Goal: Information Seeking & Learning: Learn about a topic

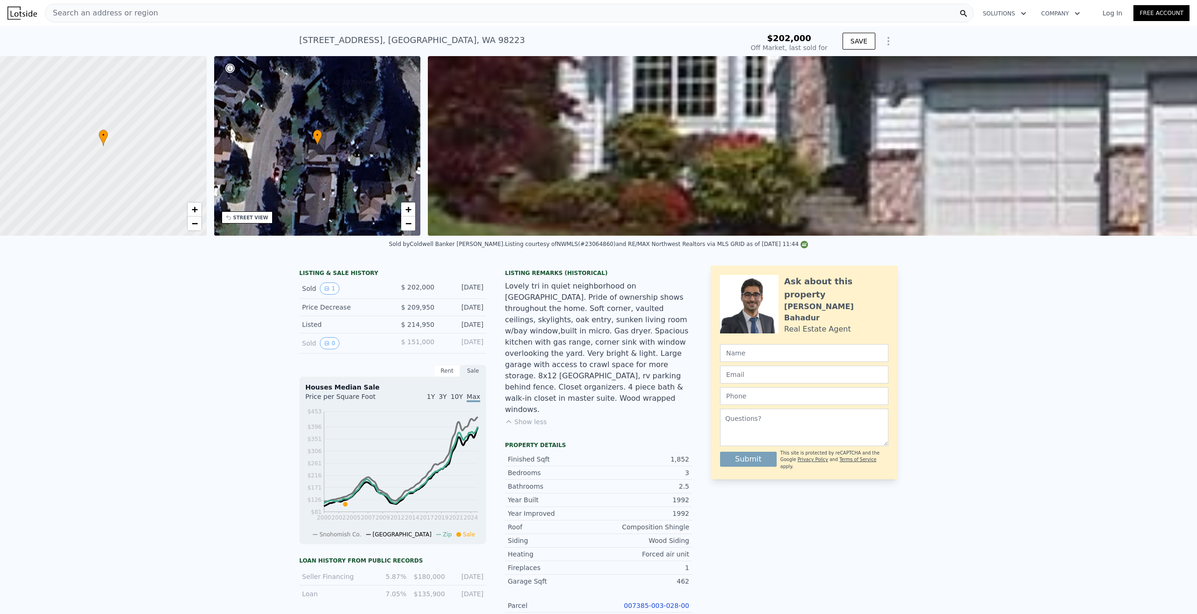
click at [185, 13] on div "Search an address or region" at bounding box center [509, 13] width 928 height 19
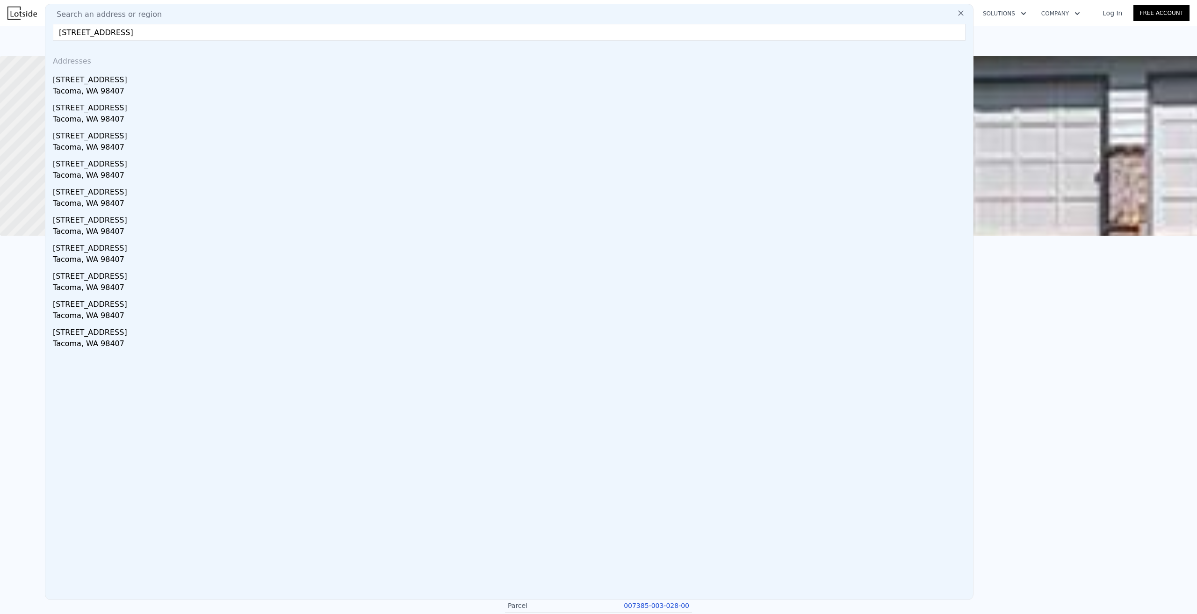
drag, startPoint x: 216, startPoint y: 35, endPoint x: 0, endPoint y: 23, distance: 216.8
click at [0, 23] on div "Search an address or region Search an address or region [STREET_ADDRESS] Addres…" at bounding box center [598, 13] width 1197 height 22
paste input "[STREET_ADDRESS]"
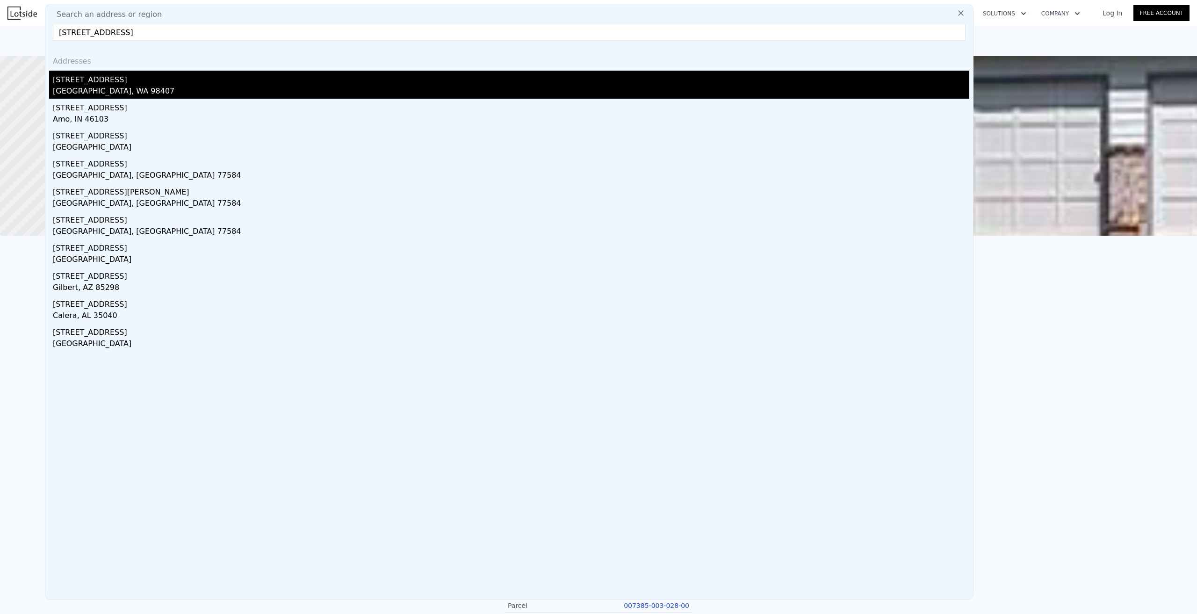
type input "[STREET_ADDRESS]"
click at [102, 71] on div "[STREET_ADDRESS]" at bounding box center [511, 78] width 916 height 15
type input "5"
type input "3"
type input "2216"
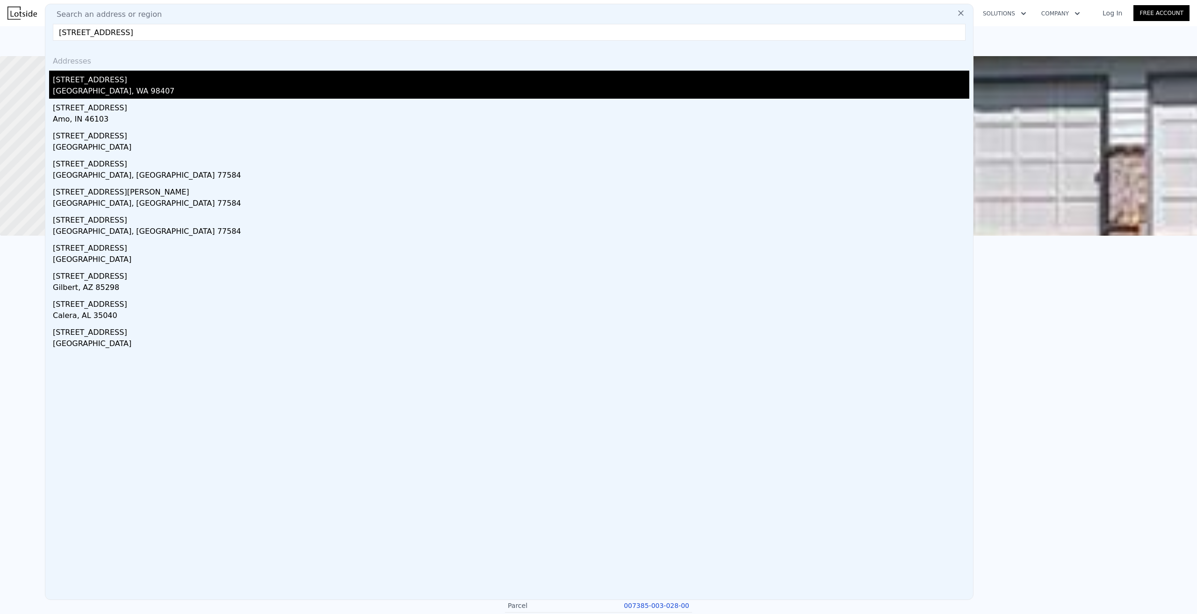
type input "3777"
type input "5000"
type input "8288"
type input "$ 1,062,000"
type input "7"
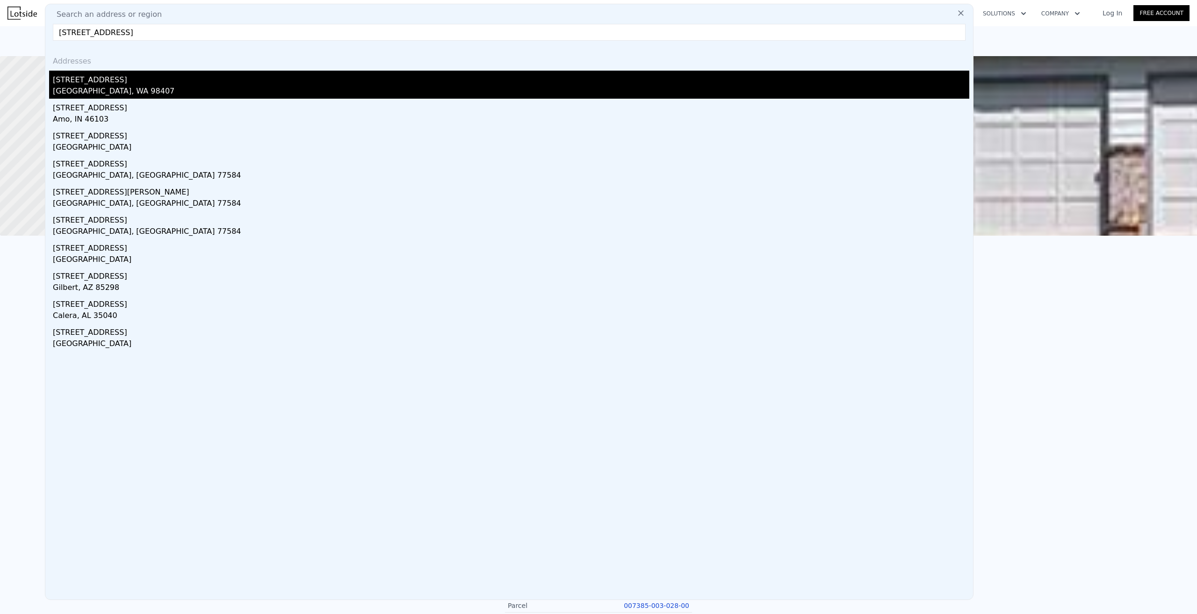
type input "$ 656,261"
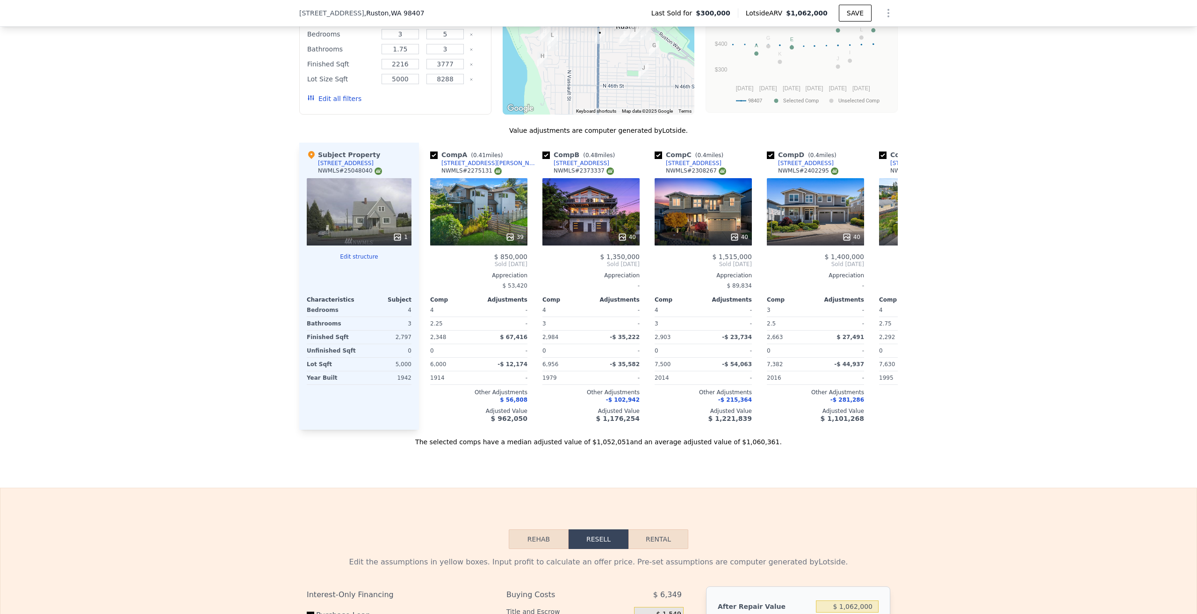
scroll to position [932, 0]
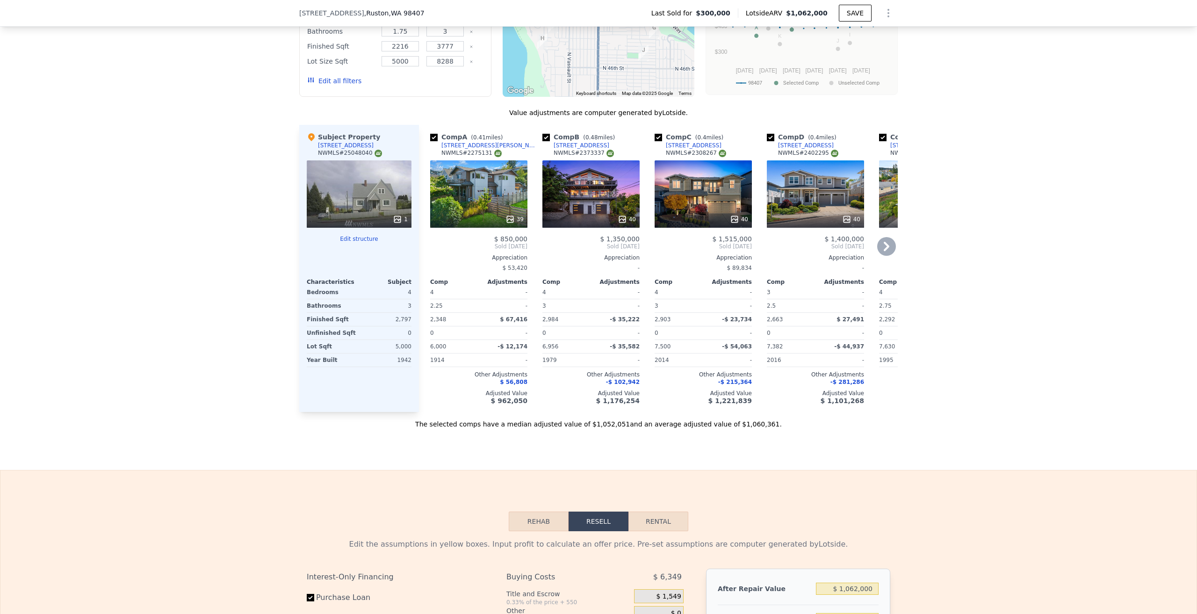
click at [481, 212] on div "39" at bounding box center [478, 193] width 97 height 67
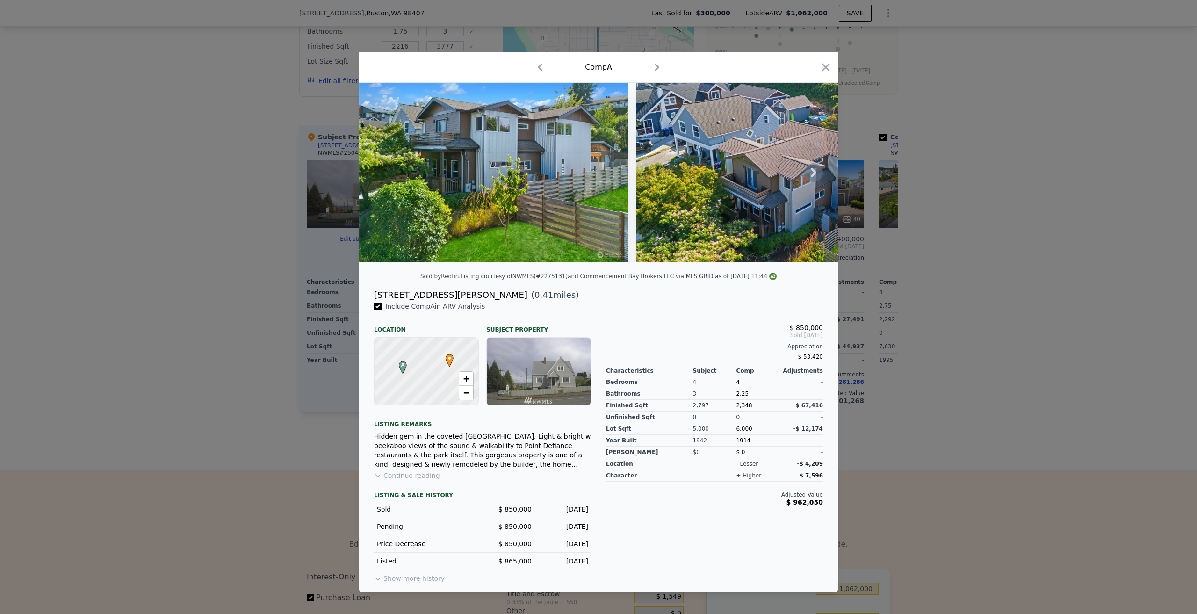
click at [813, 172] on icon at bounding box center [813, 172] width 19 height 19
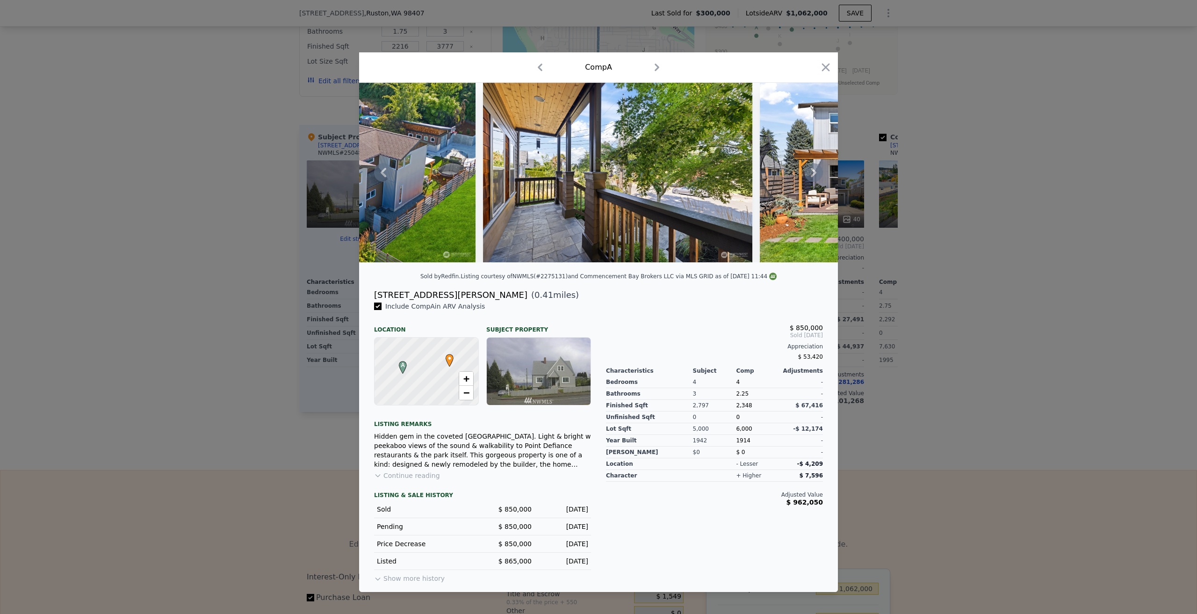
click at [812, 172] on icon at bounding box center [813, 172] width 19 height 19
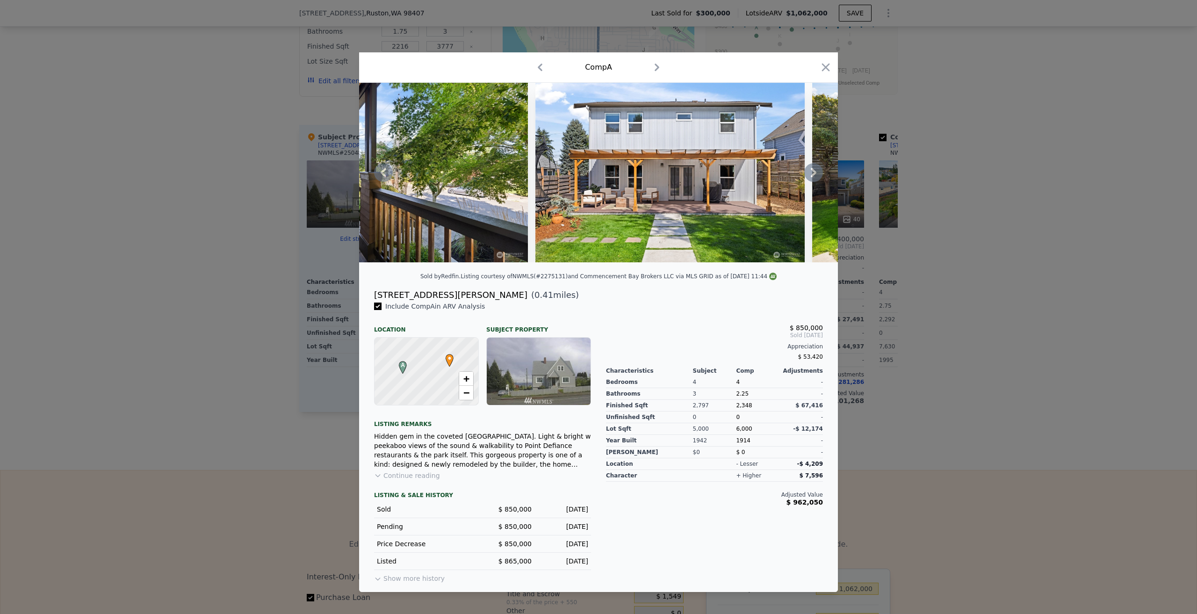
click at [812, 172] on icon at bounding box center [813, 172] width 19 height 19
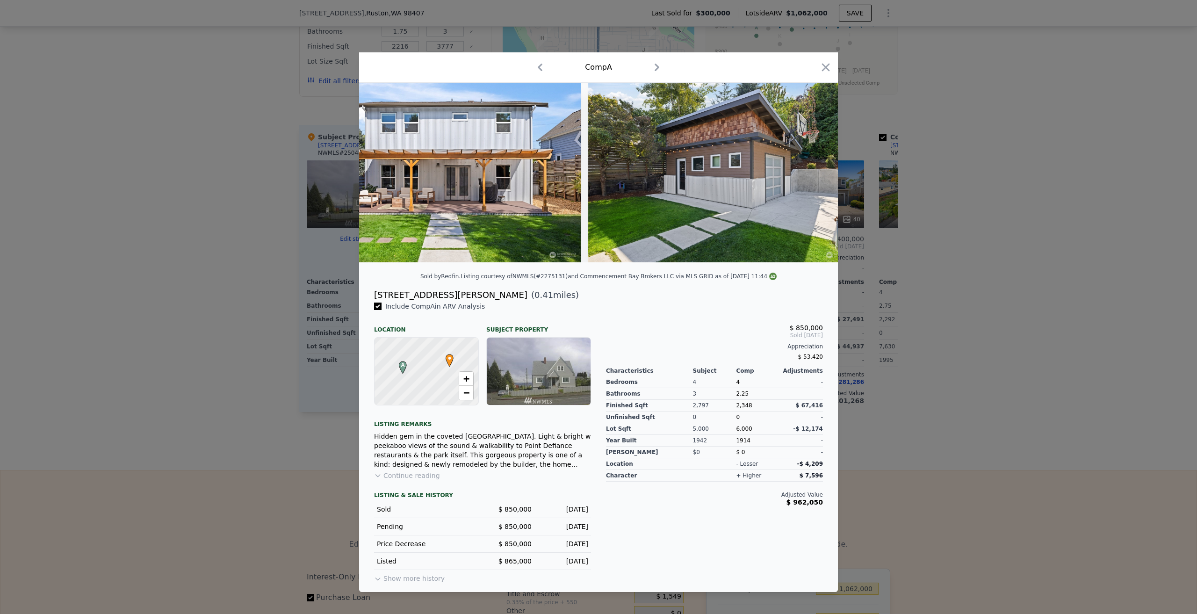
scroll to position [0, 897]
click at [812, 172] on icon at bounding box center [813, 172] width 19 height 19
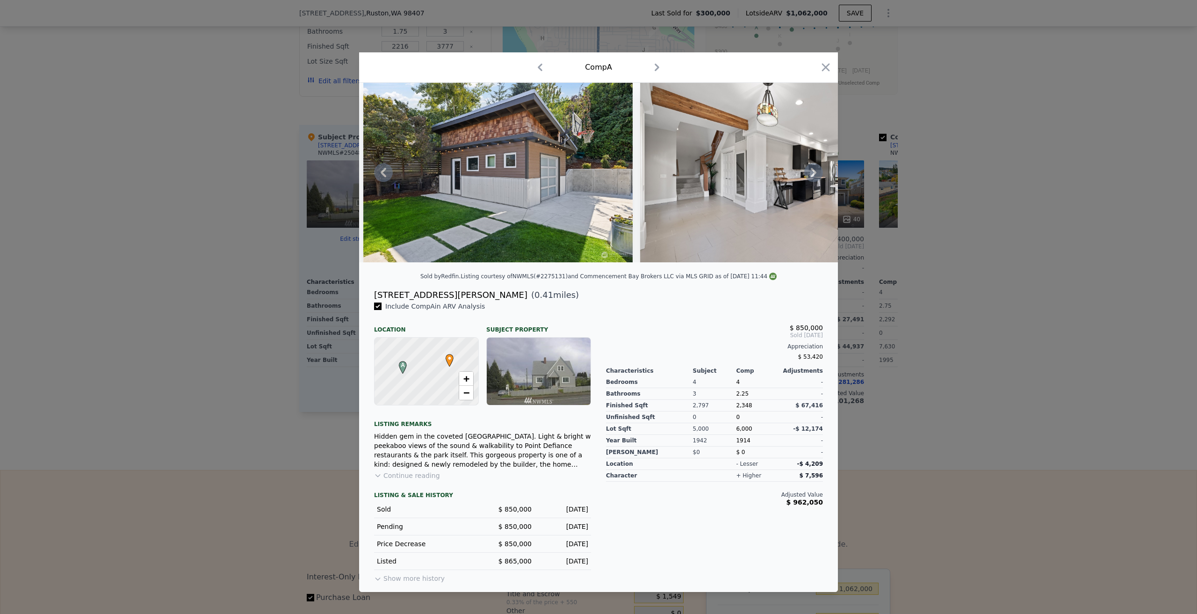
click at [812, 172] on div at bounding box center [598, 172] width 479 height 179
click at [812, 172] on icon at bounding box center [813, 172] width 19 height 19
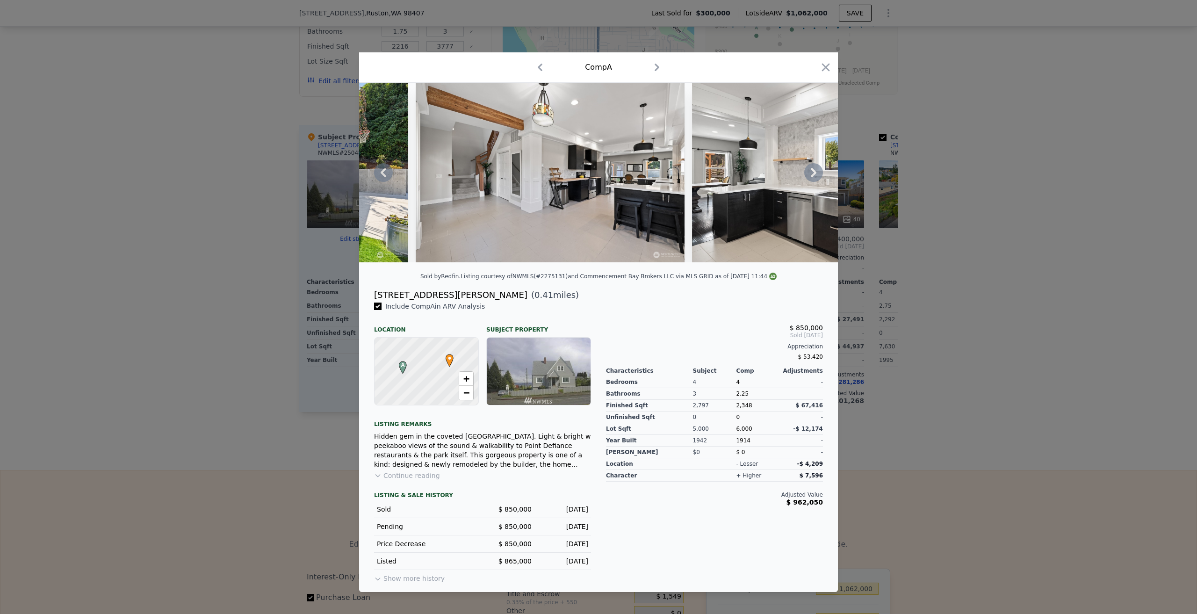
click at [812, 172] on div at bounding box center [598, 172] width 479 height 179
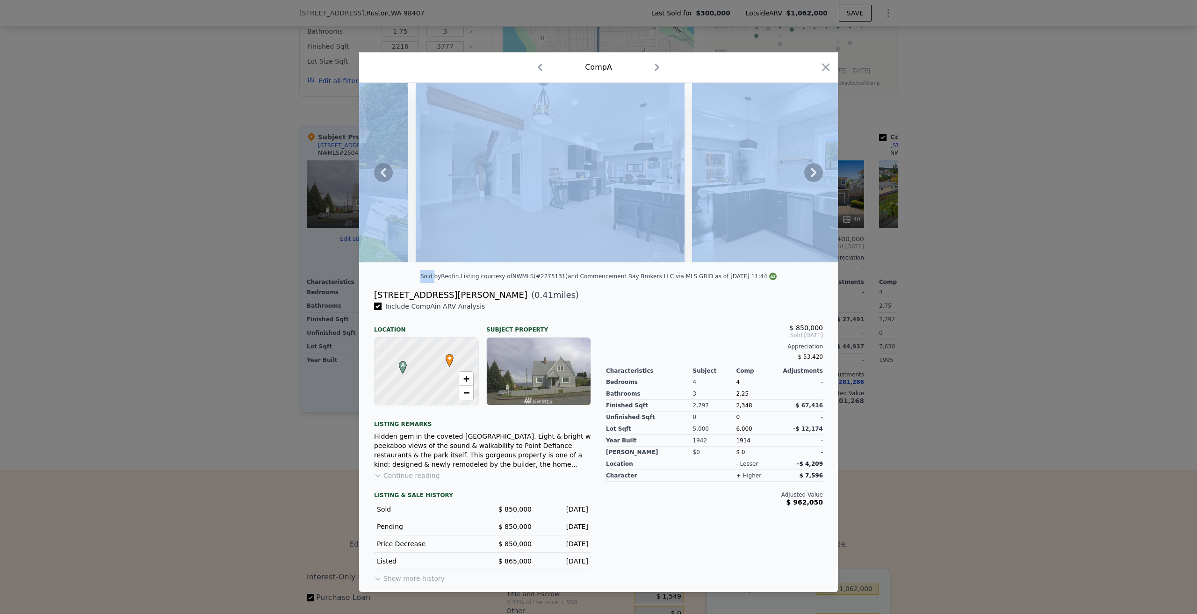
click at [812, 172] on icon at bounding box center [813, 172] width 19 height 19
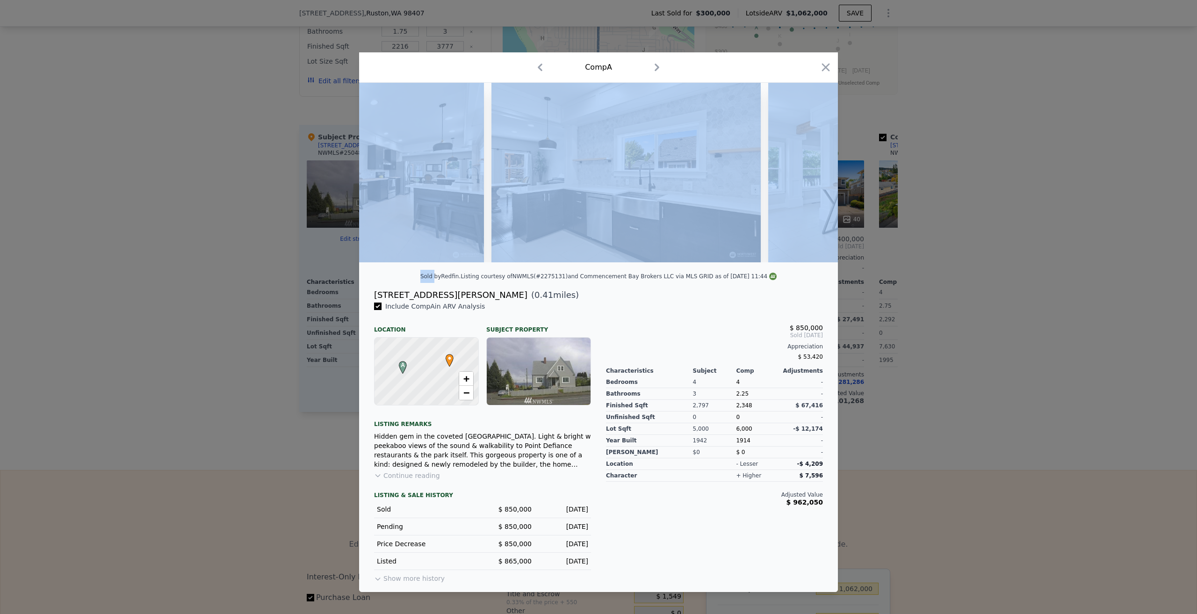
scroll to position [0, 1571]
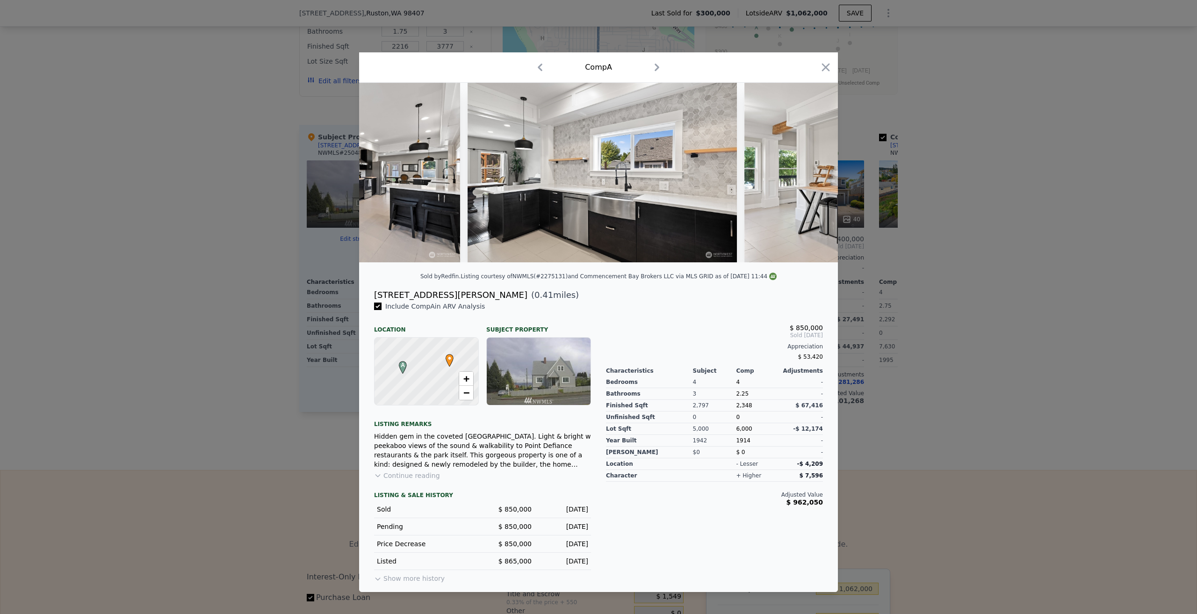
click at [633, 315] on div "$ 850,000 Sold [DATE] Appreciation $ 53,420 Characteristics Subject Comp Adjust…" at bounding box center [714, 442] width 232 height 283
click at [832, 70] on icon "button" at bounding box center [825, 67] width 13 height 13
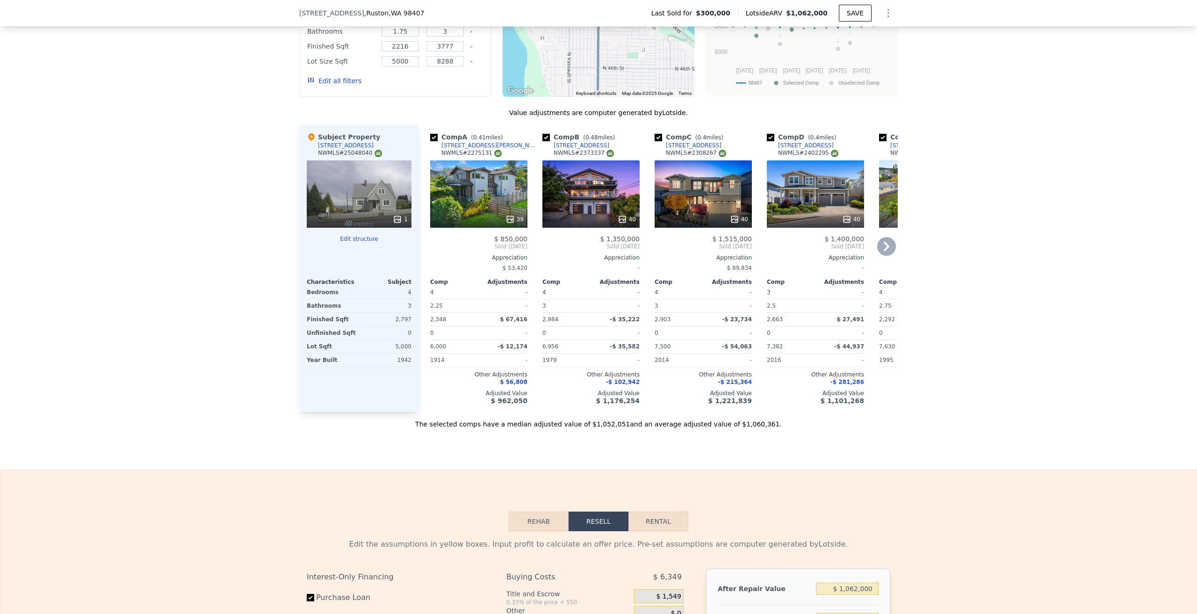
click at [567, 201] on div "40" at bounding box center [590, 193] width 97 height 67
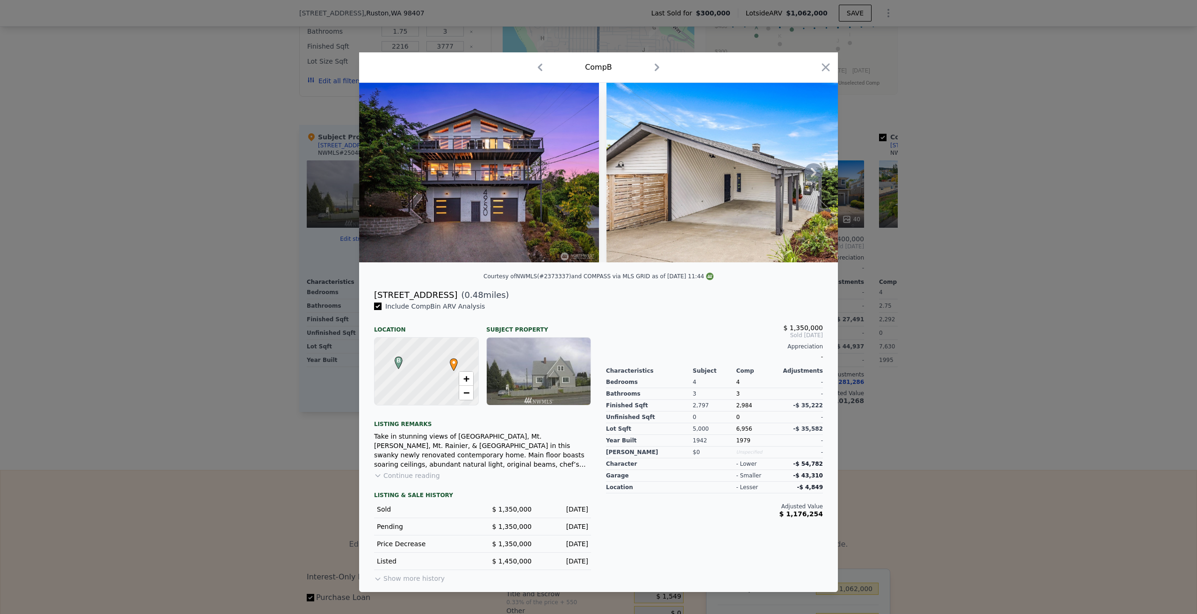
click at [812, 176] on icon at bounding box center [814, 172] width 6 height 9
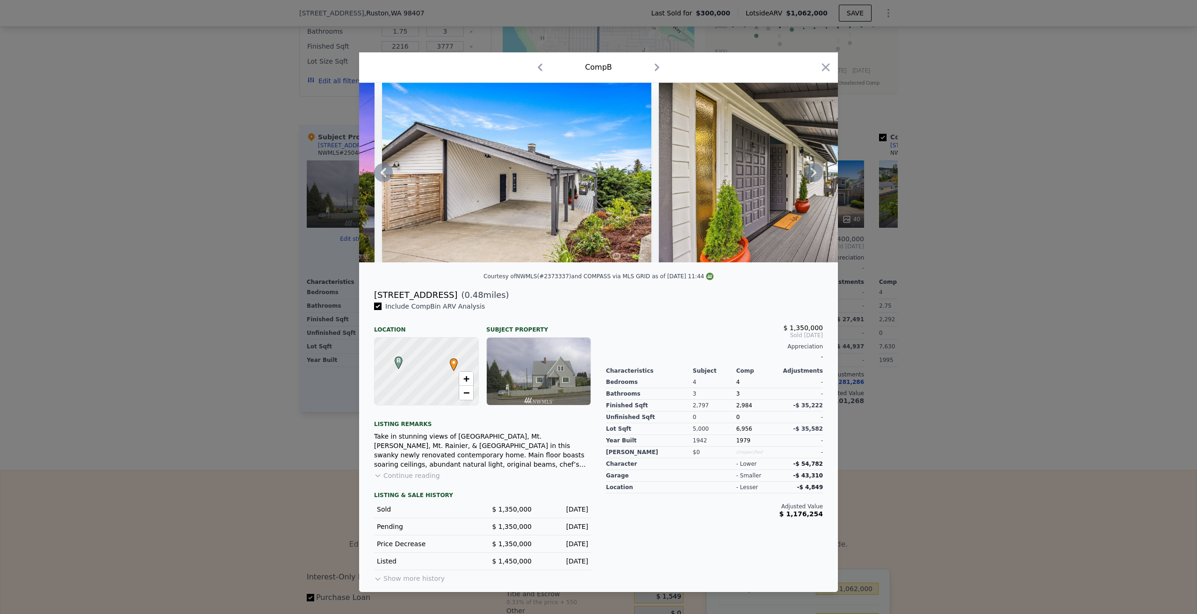
click at [812, 176] on icon at bounding box center [814, 172] width 6 height 9
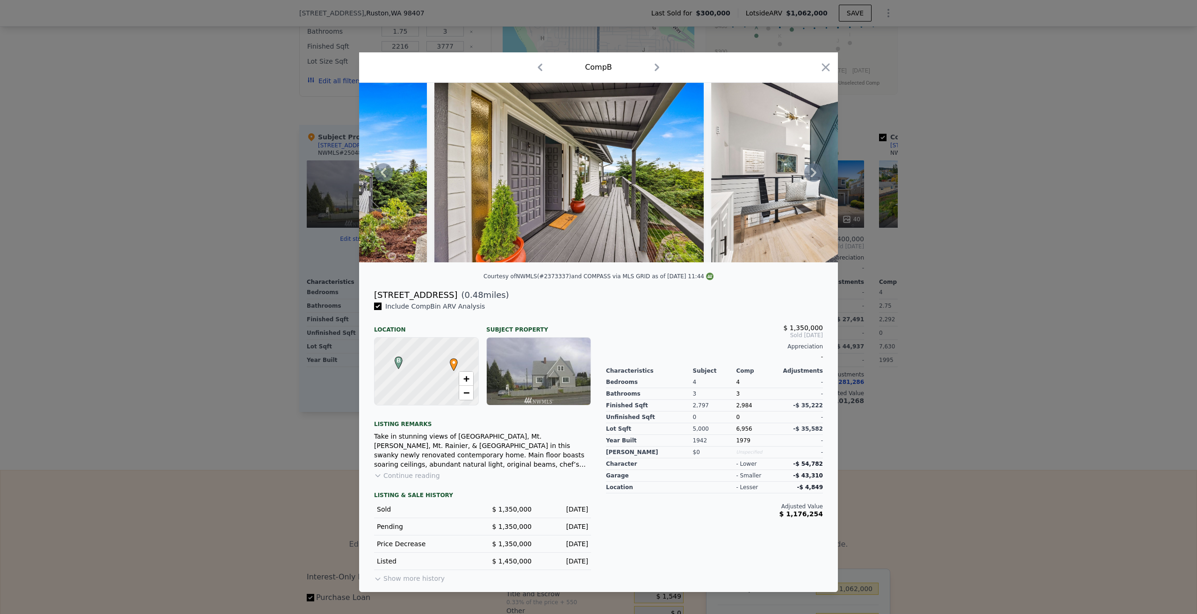
click at [812, 176] on icon at bounding box center [814, 172] width 6 height 9
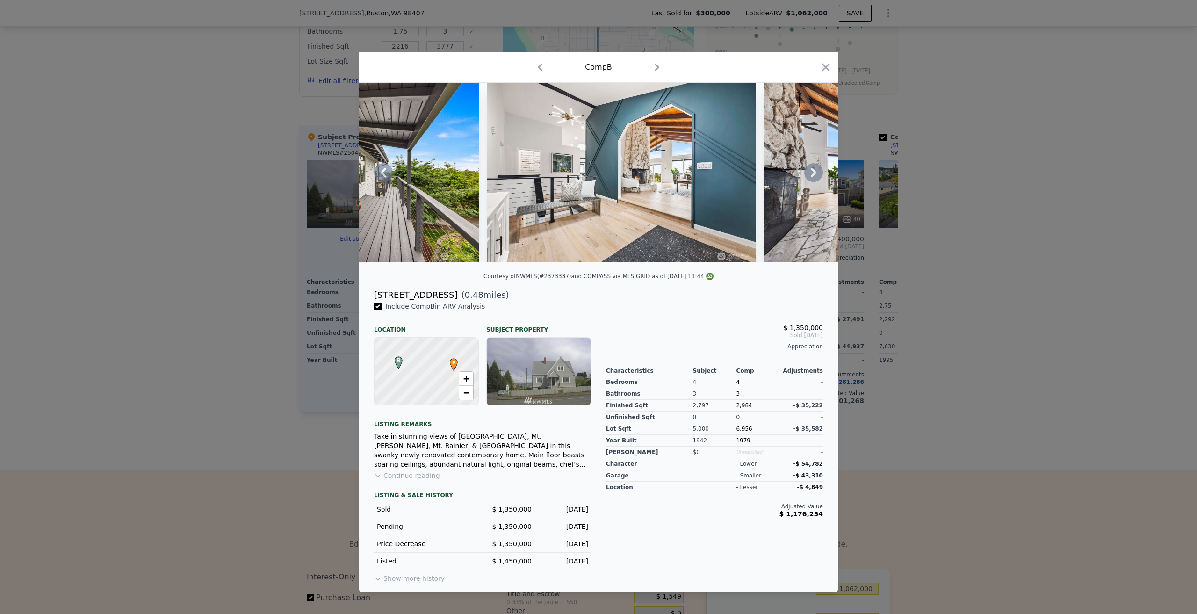
click at [812, 176] on icon at bounding box center [814, 172] width 6 height 9
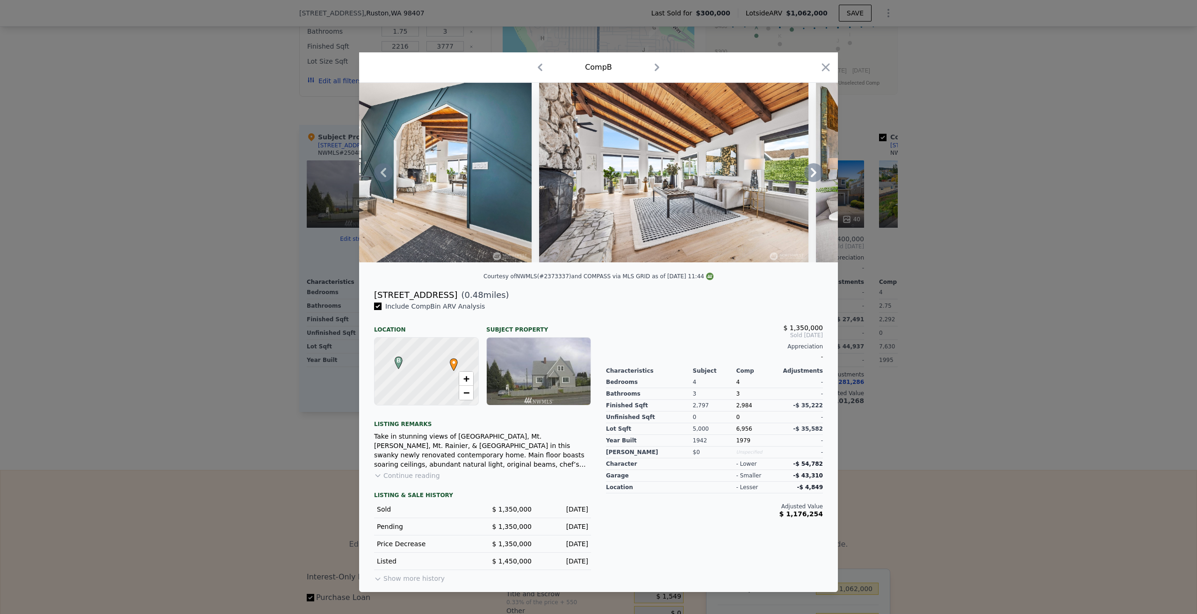
click at [812, 176] on icon at bounding box center [814, 172] width 6 height 9
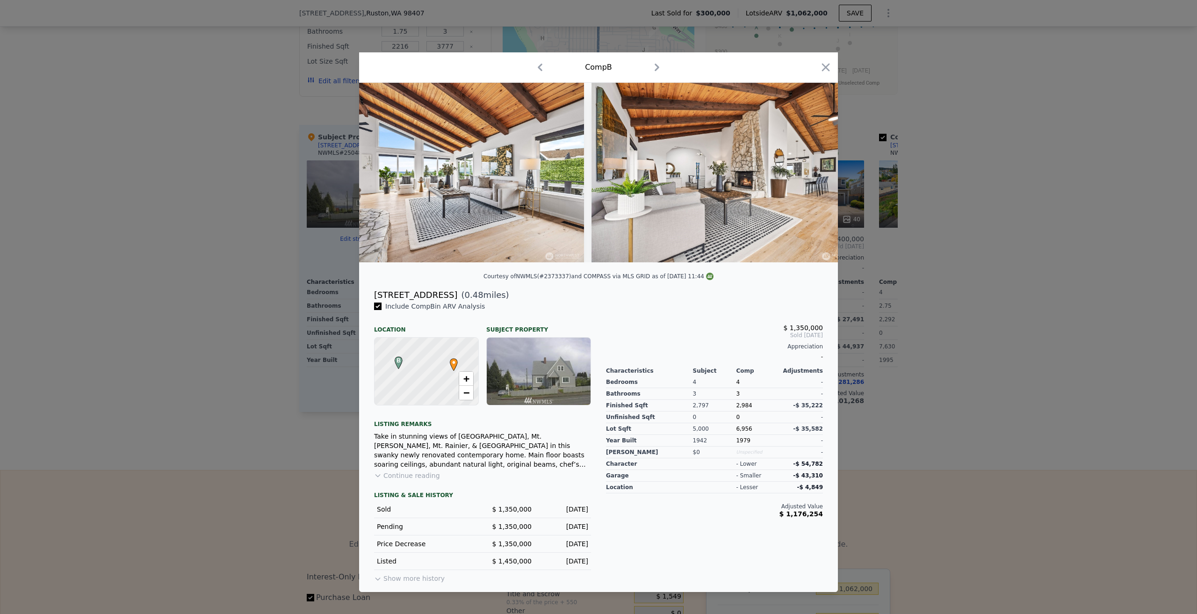
click at [812, 176] on div at bounding box center [598, 172] width 479 height 179
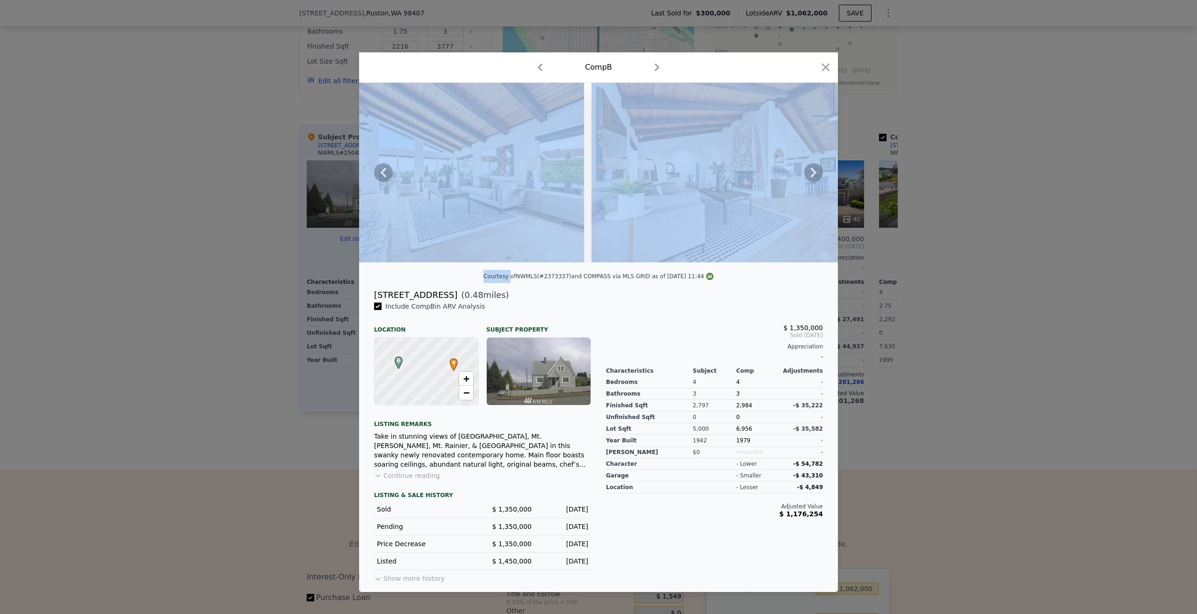
click at [812, 176] on icon at bounding box center [814, 172] width 6 height 9
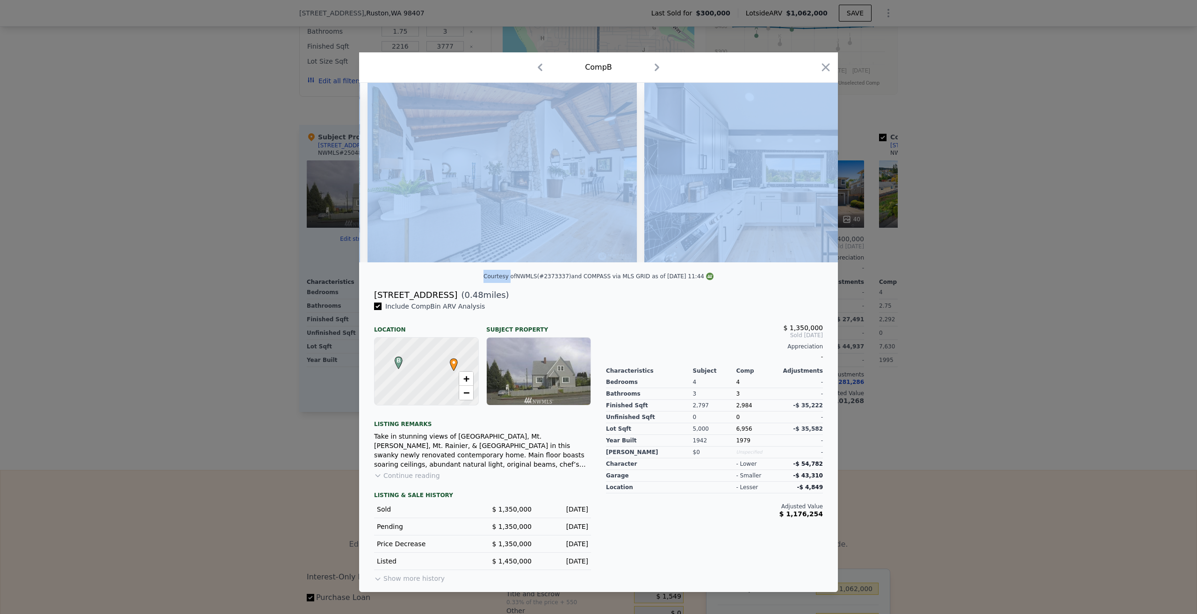
scroll to position [0, 1346]
click at [674, 199] on img at bounding box center [778, 172] width 269 height 179
click at [813, 169] on icon at bounding box center [814, 172] width 6 height 9
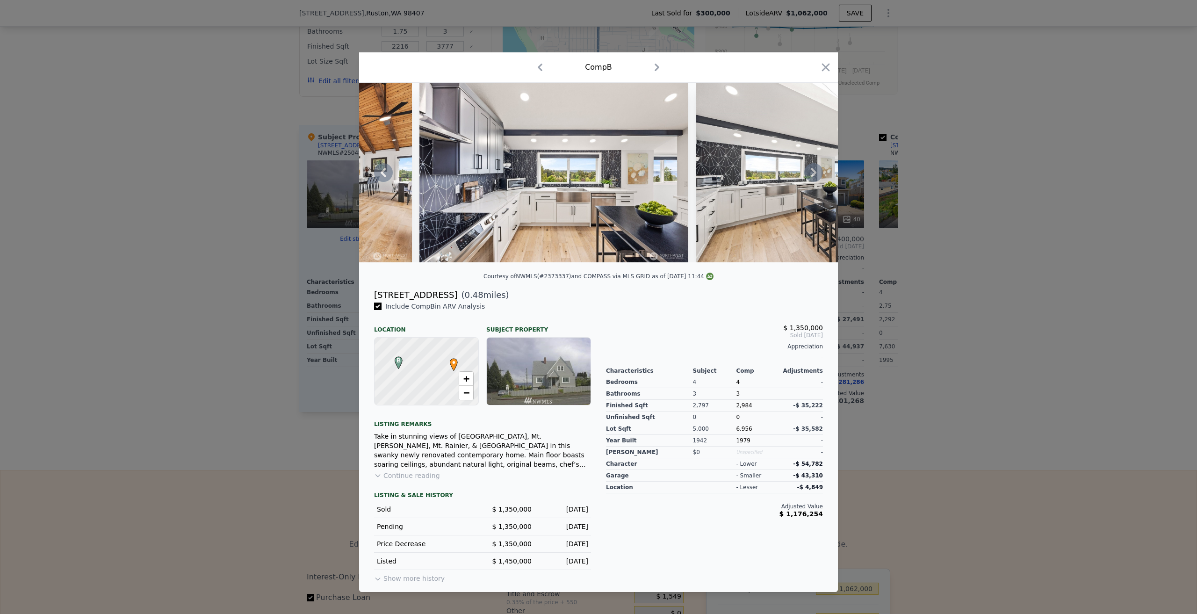
click at [813, 169] on icon at bounding box center [814, 172] width 6 height 9
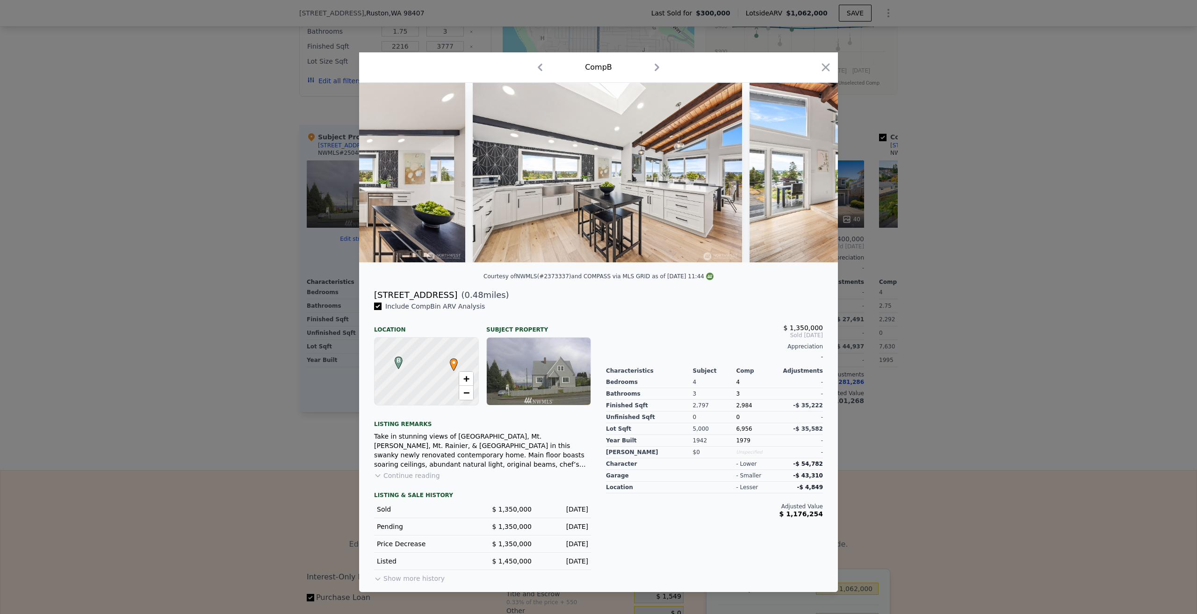
scroll to position [0, 1795]
click at [813, 169] on div at bounding box center [598, 172] width 479 height 179
click at [813, 169] on icon at bounding box center [814, 172] width 6 height 9
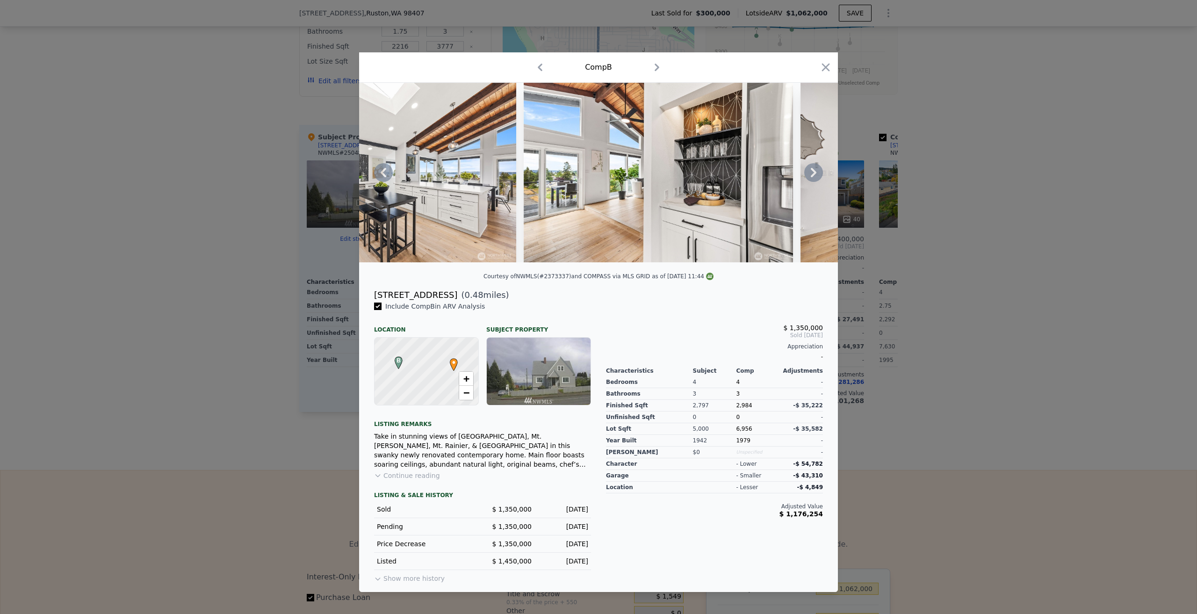
click at [813, 169] on icon at bounding box center [814, 172] width 6 height 9
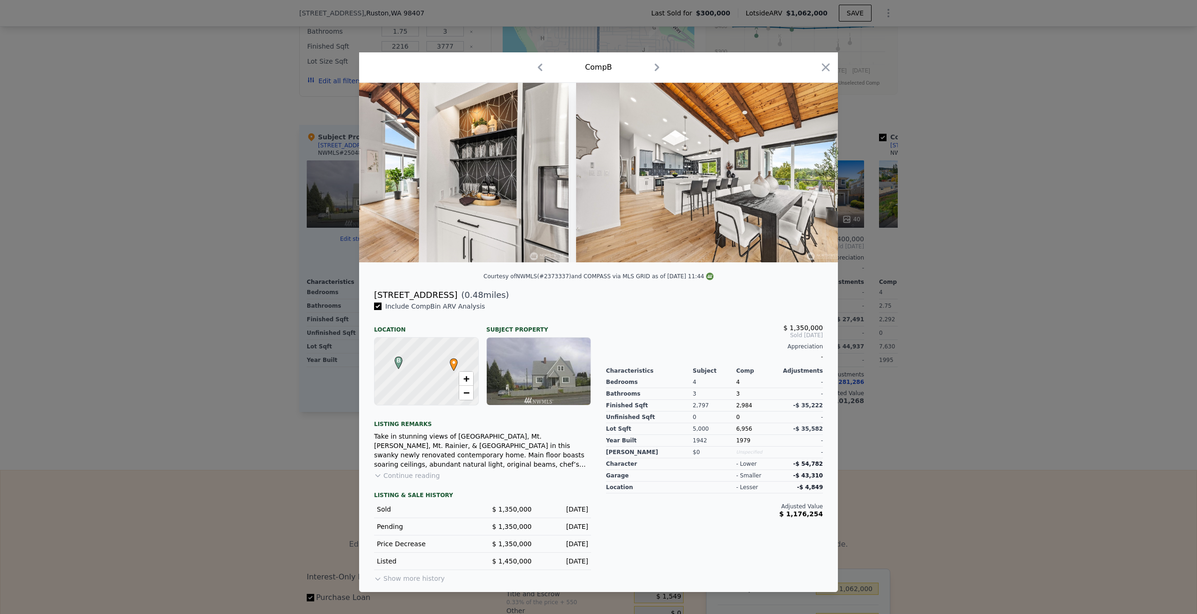
click at [813, 169] on div at bounding box center [598, 172] width 479 height 179
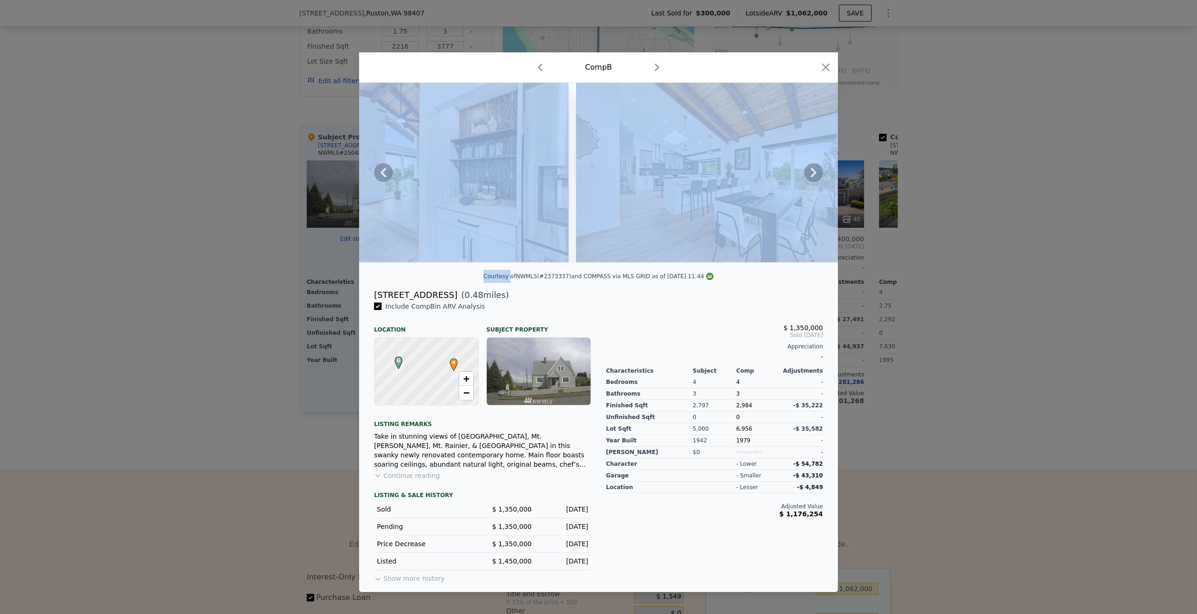
click at [813, 169] on icon at bounding box center [814, 172] width 6 height 9
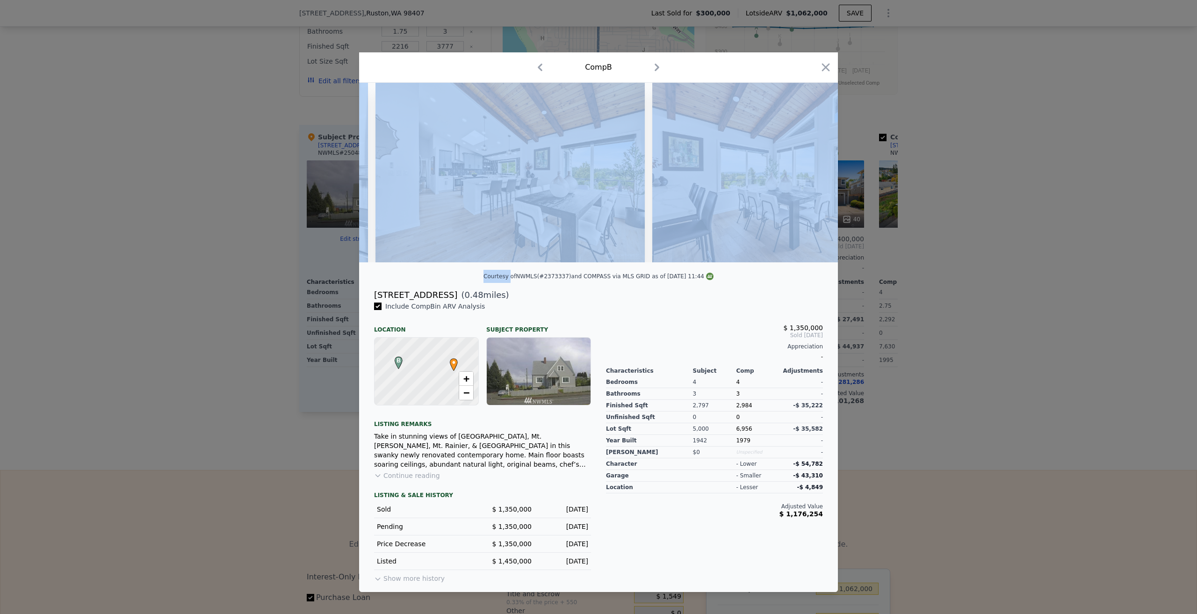
scroll to position [0, 2468]
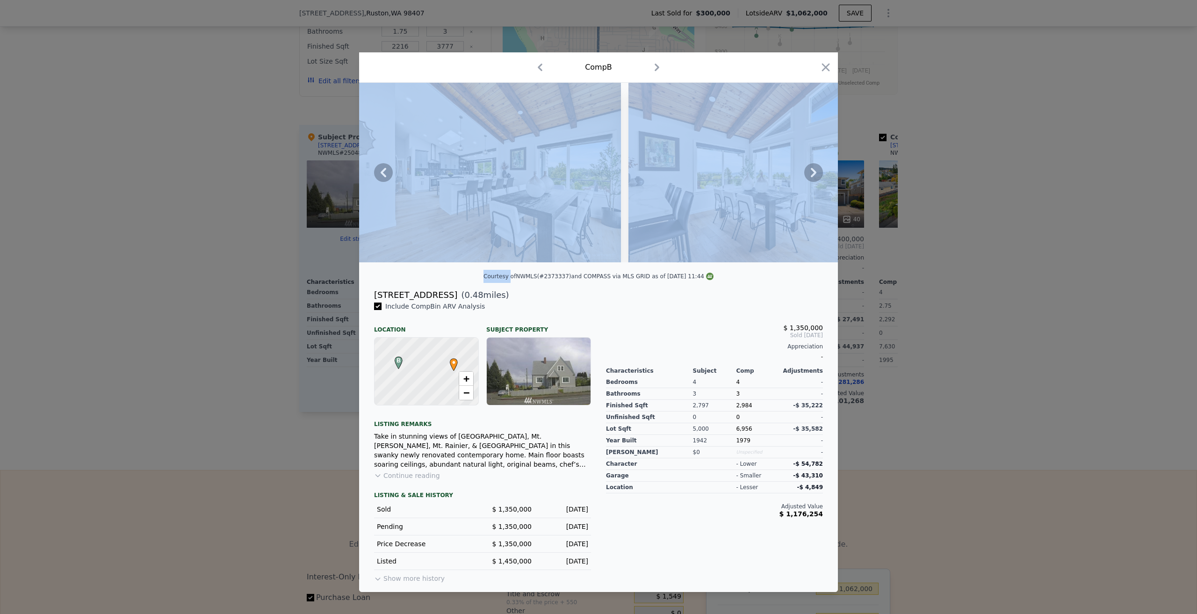
click at [826, 71] on div at bounding box center [825, 69] width 13 height 16
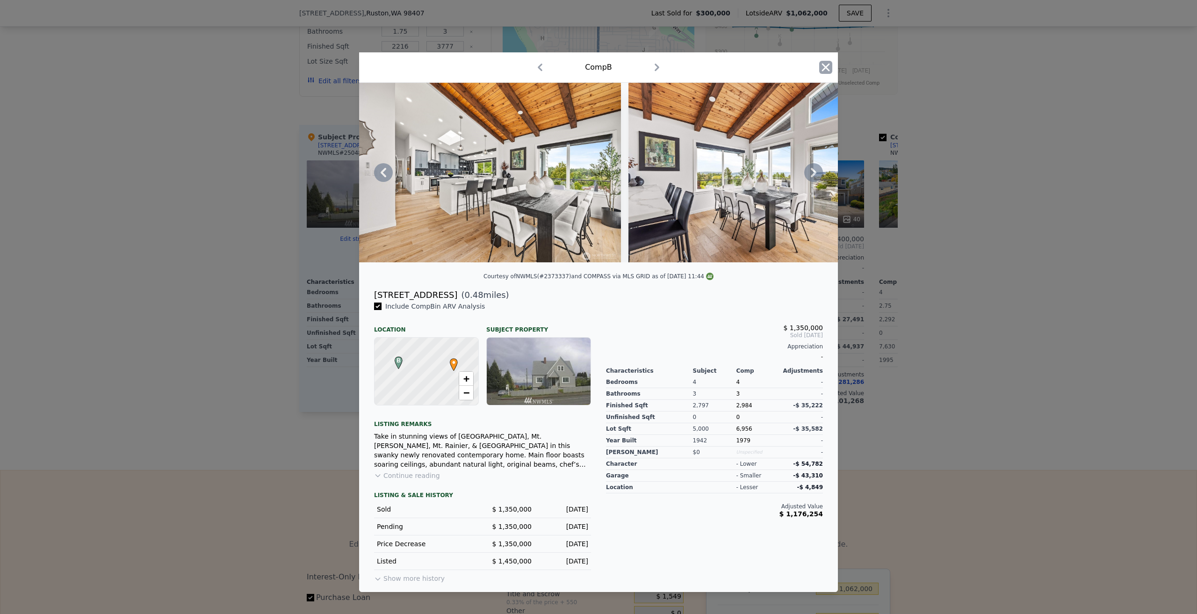
click at [829, 65] on icon "button" at bounding box center [825, 67] width 13 height 13
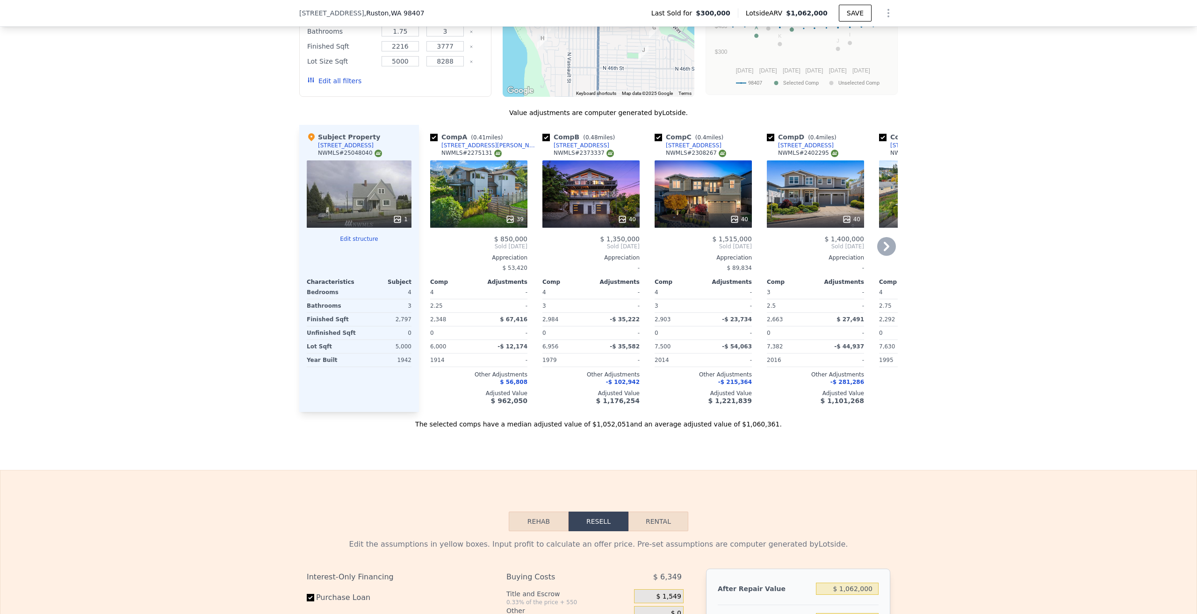
click at [581, 149] on div "[STREET_ADDRESS]" at bounding box center [581, 145] width 56 height 7
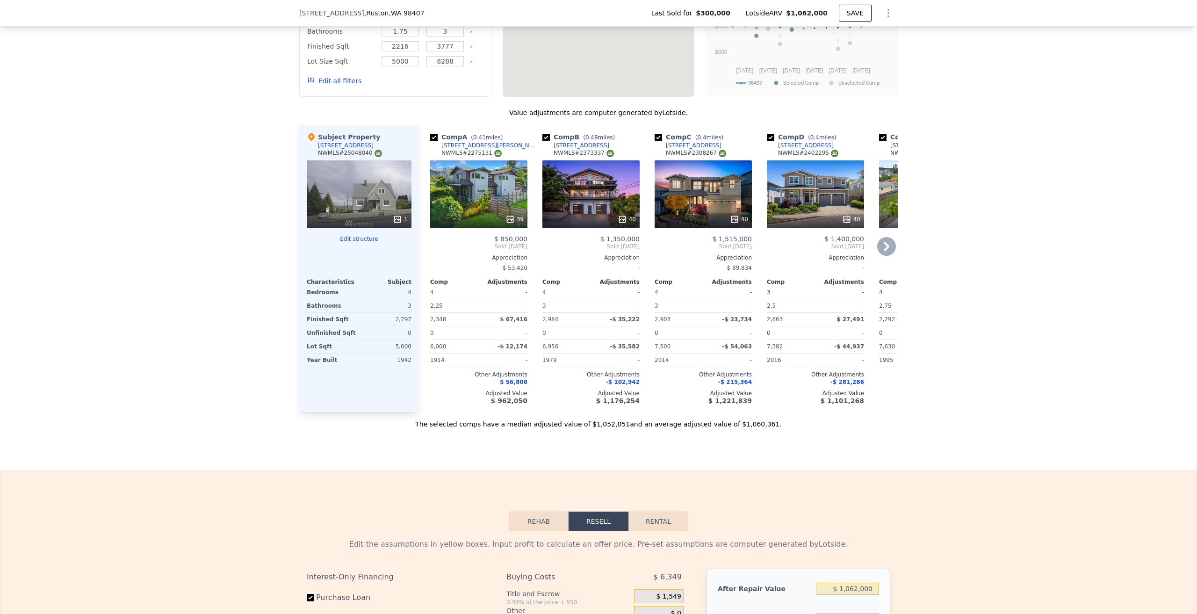
click at [880, 255] on icon at bounding box center [886, 246] width 19 height 19
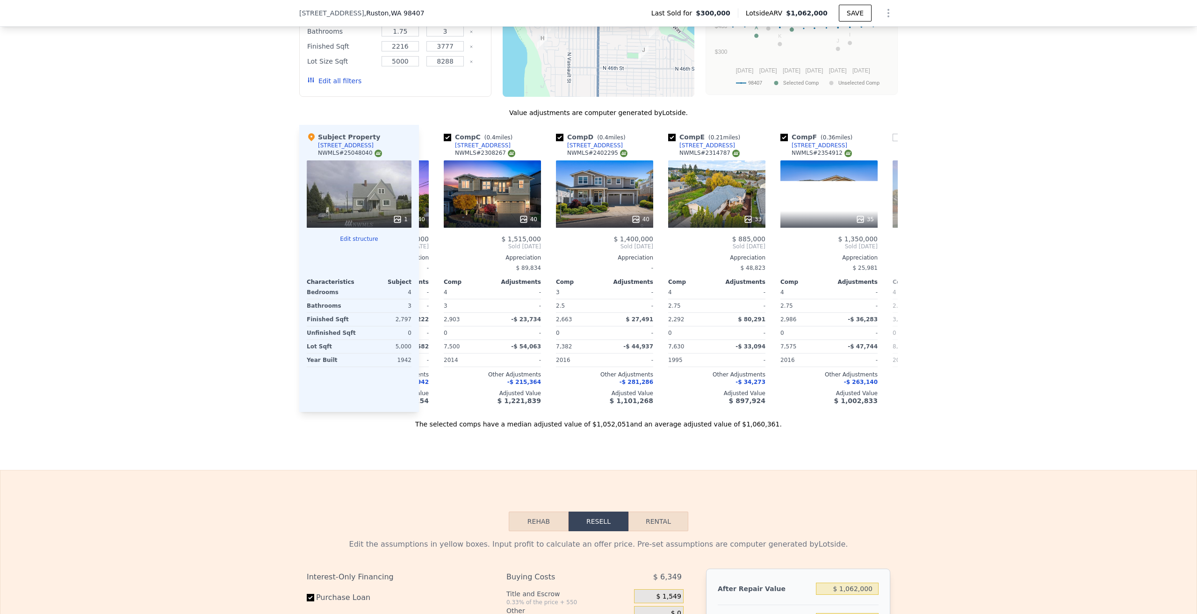
scroll to position [0, 224]
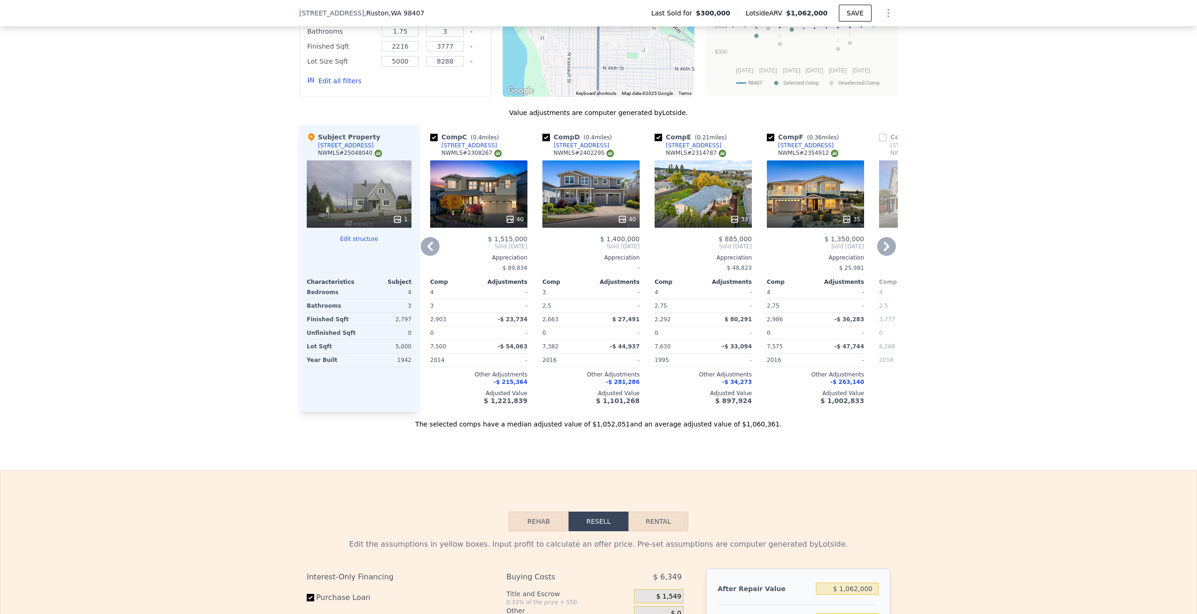
click at [703, 214] on div "33" at bounding box center [702, 193] width 97 height 67
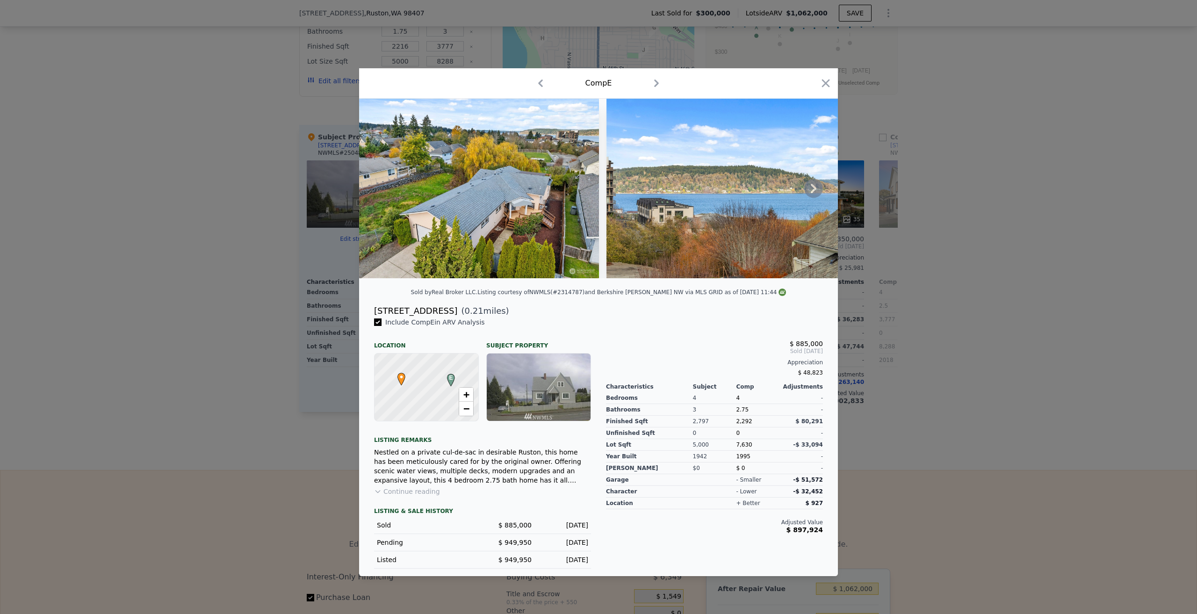
click at [812, 189] on icon at bounding box center [813, 188] width 19 height 19
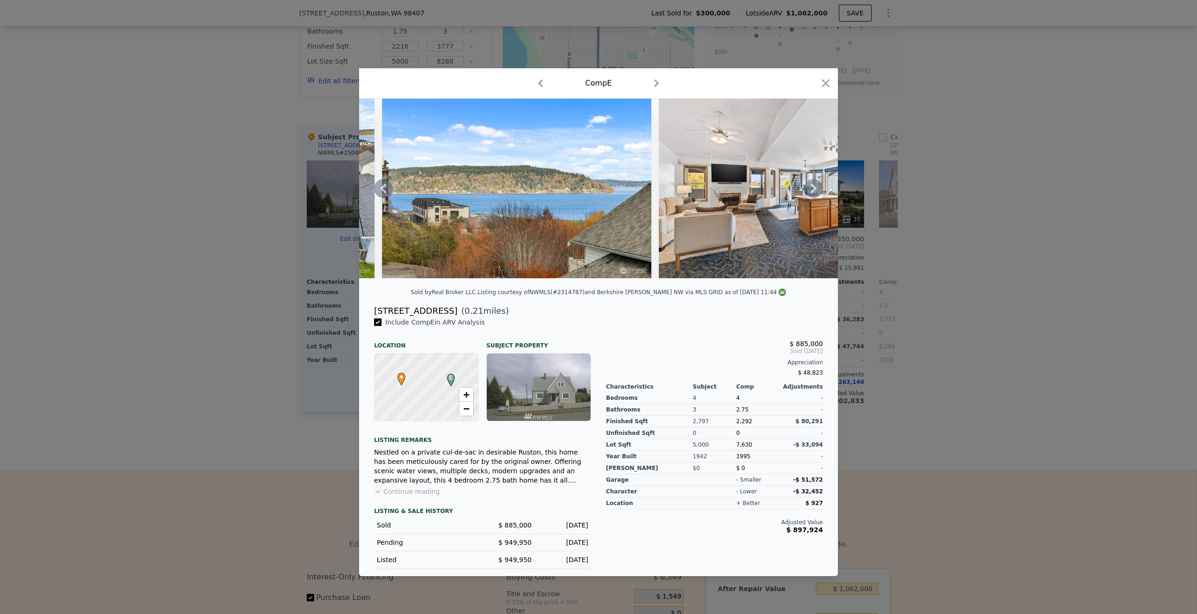
click at [812, 189] on icon at bounding box center [813, 188] width 19 height 19
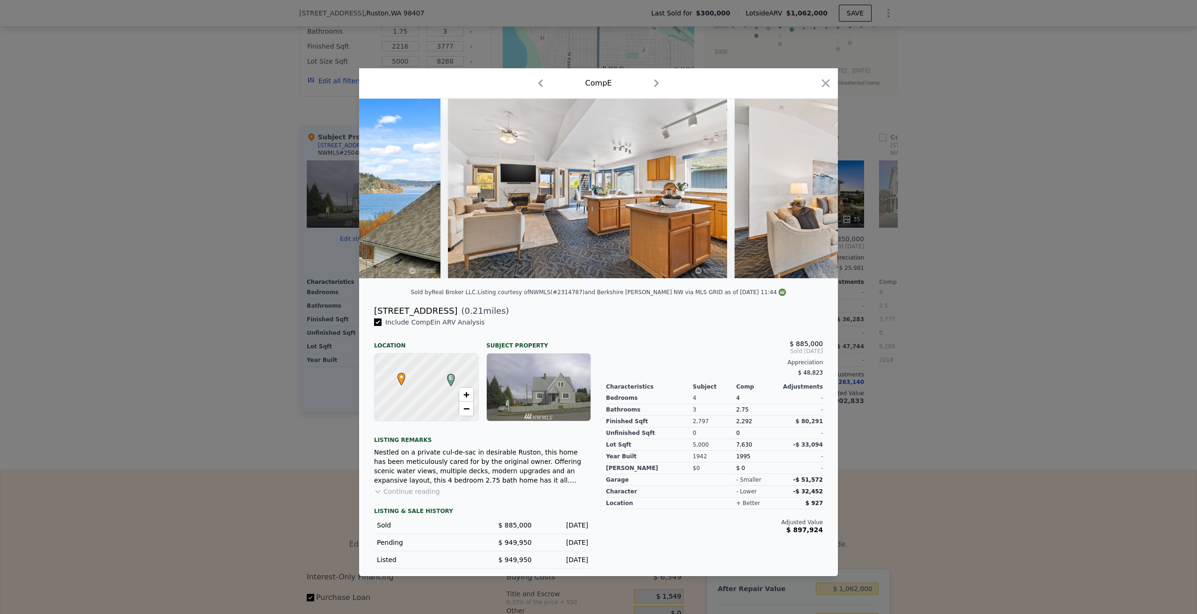
scroll to position [0, 449]
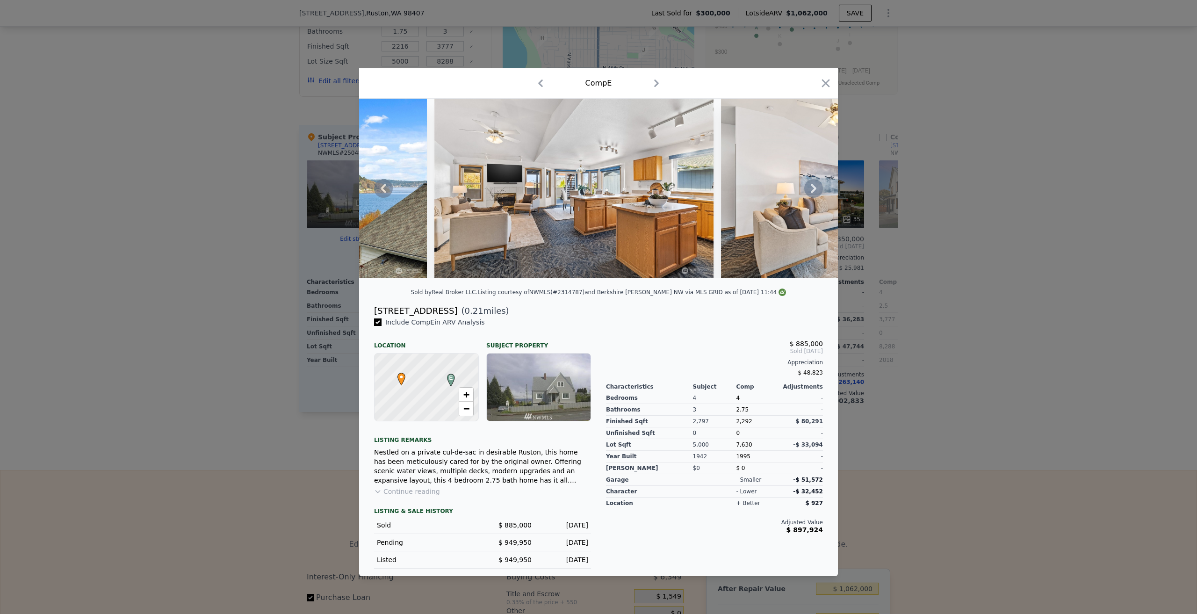
click at [812, 189] on icon at bounding box center [813, 188] width 19 height 19
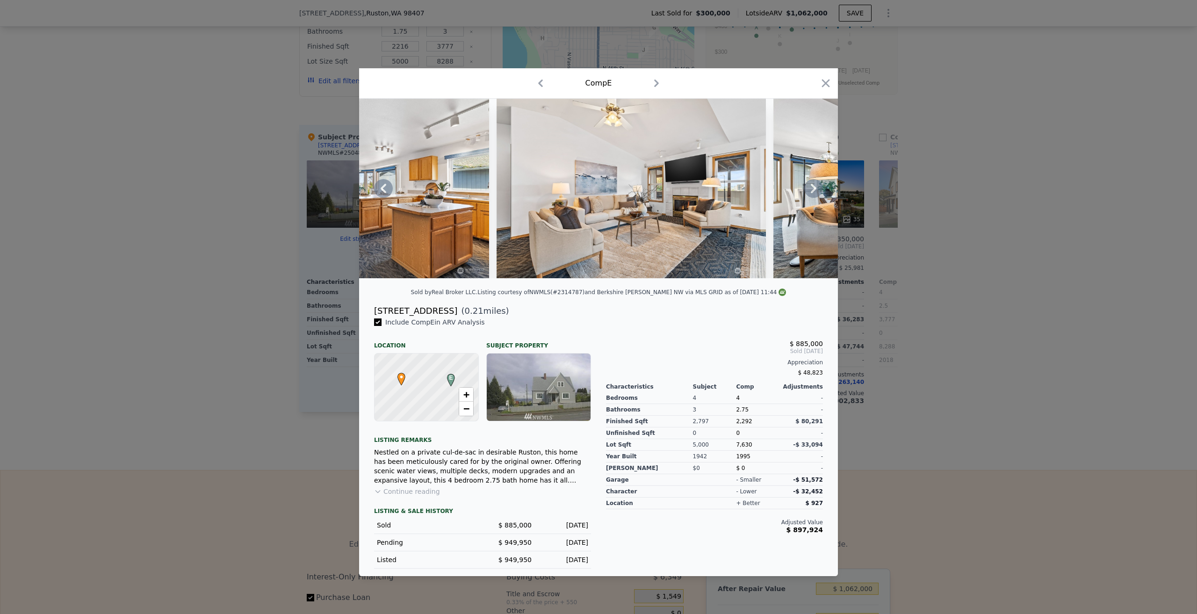
click at [812, 189] on icon at bounding box center [813, 188] width 19 height 19
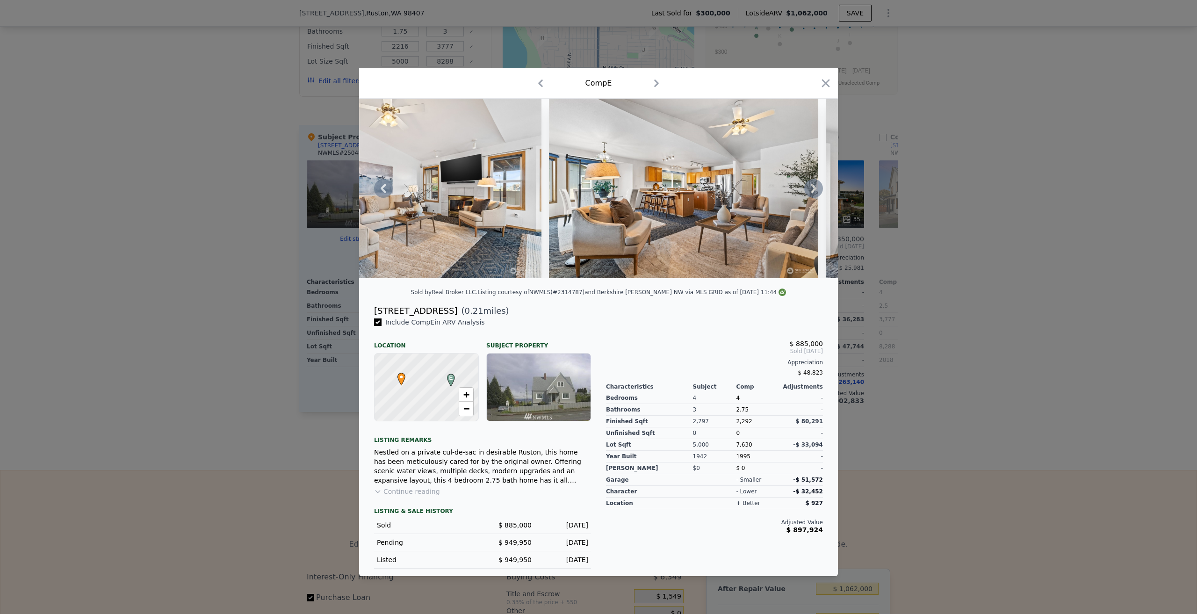
click at [812, 189] on icon at bounding box center [813, 188] width 19 height 19
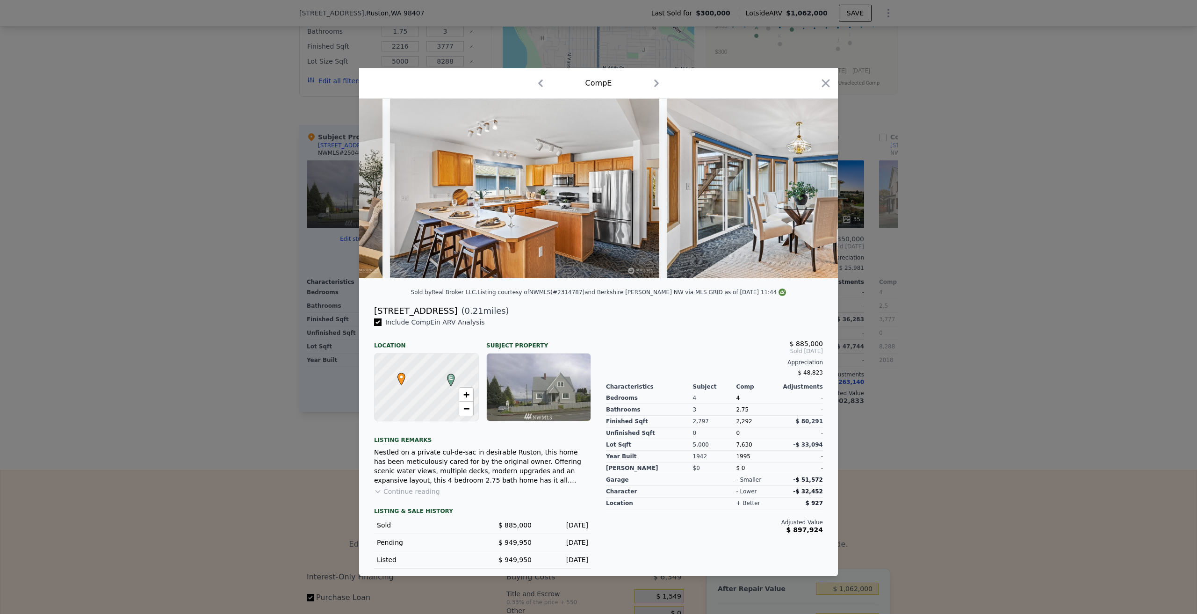
scroll to position [0, 1346]
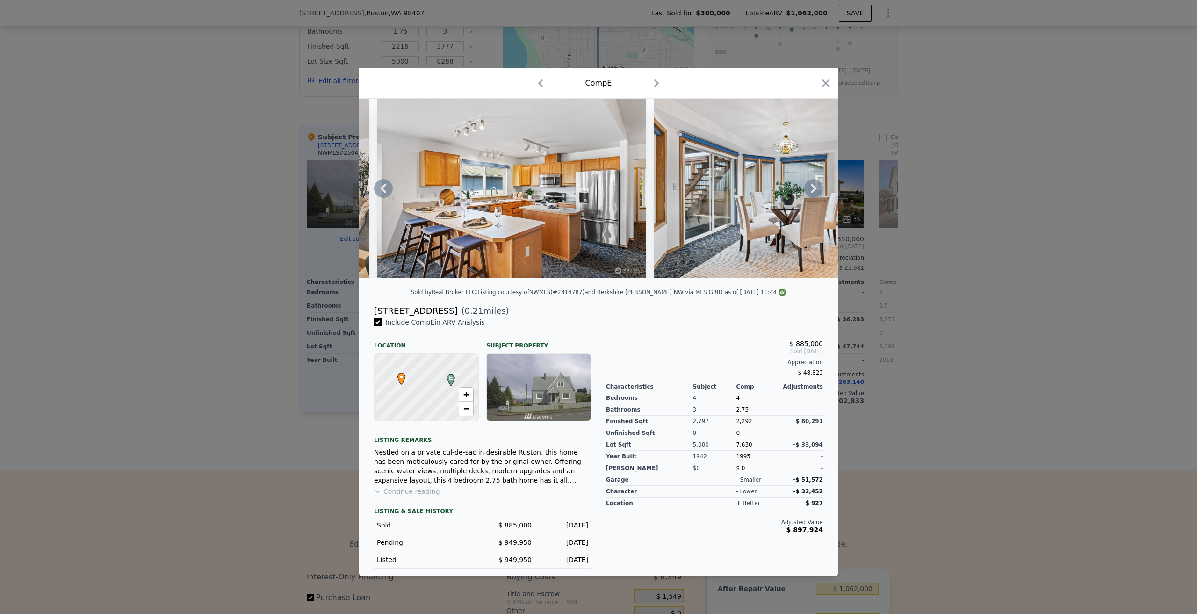
click at [812, 189] on icon at bounding box center [813, 188] width 19 height 19
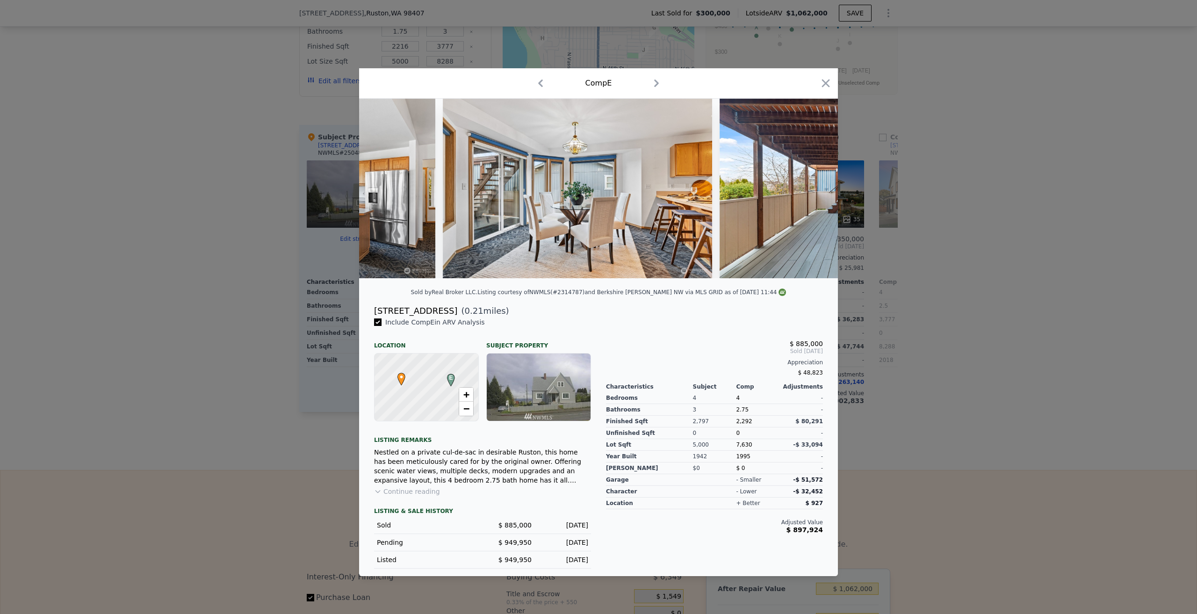
scroll to position [0, 1571]
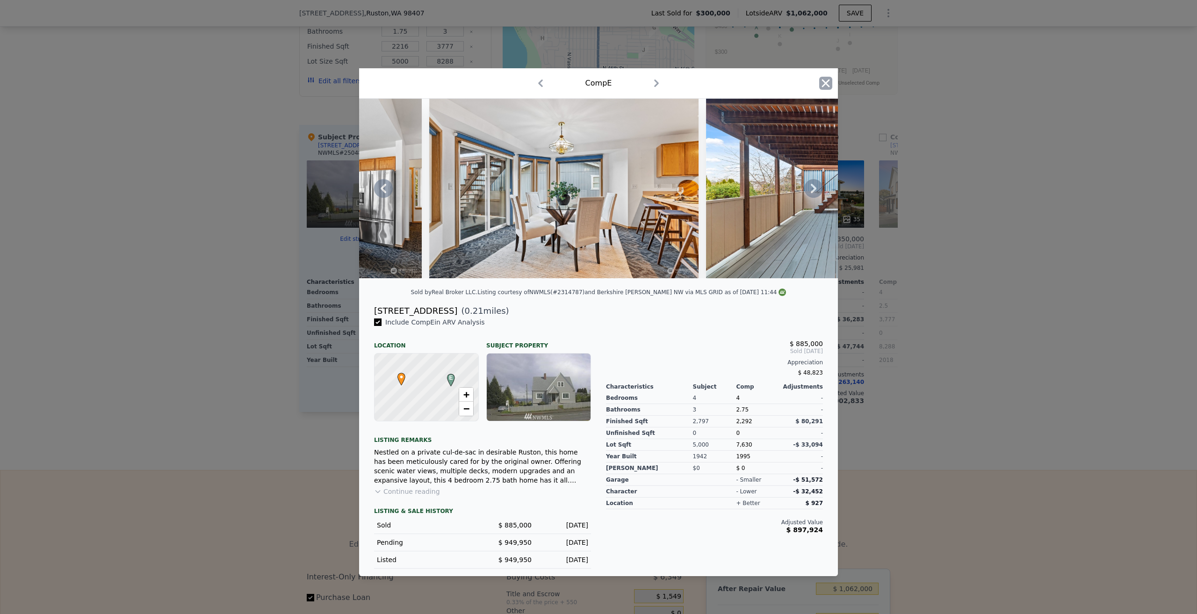
click at [825, 82] on icon "button" at bounding box center [825, 83] width 13 height 13
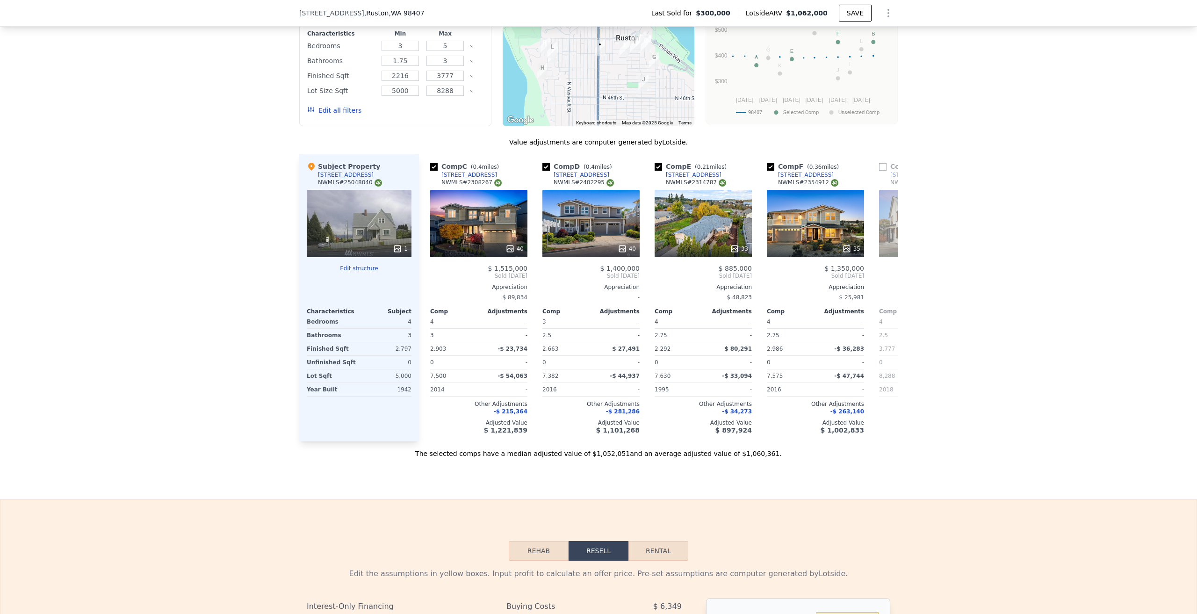
scroll to position [885, 0]
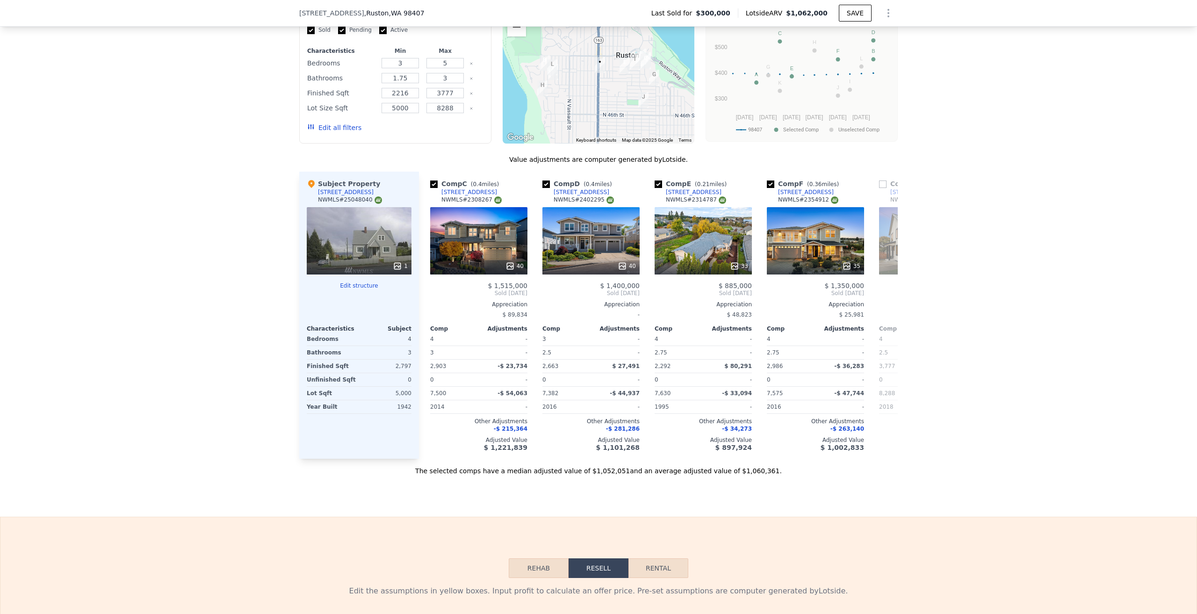
click at [344, 238] on div "1" at bounding box center [359, 240] width 105 height 67
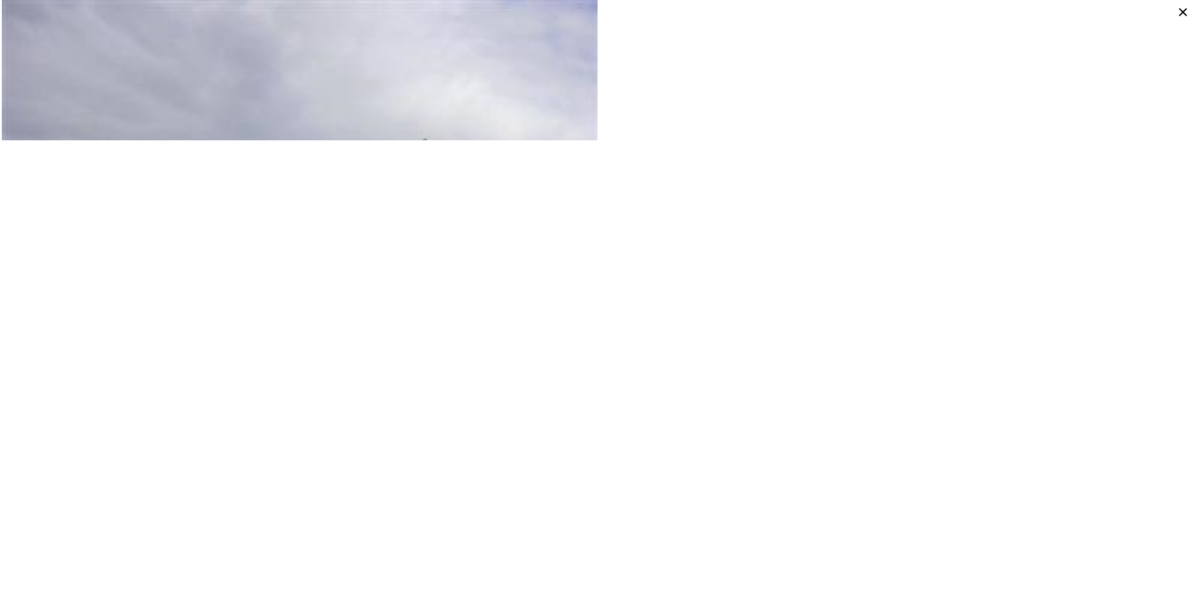
click at [1180, 10] on icon at bounding box center [1182, 12] width 17 height 17
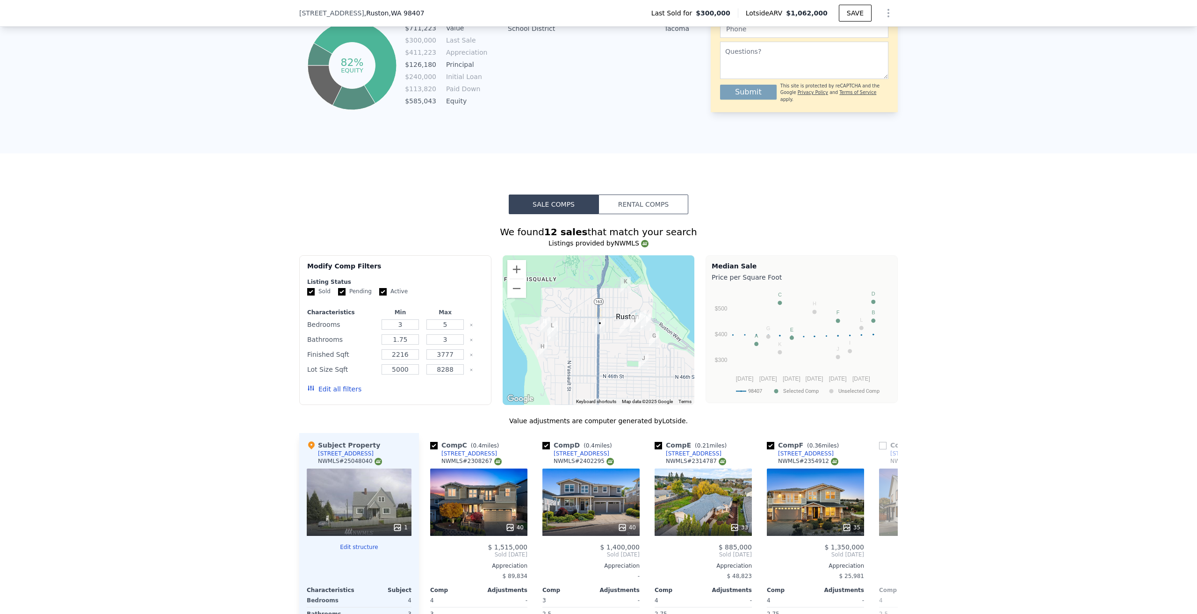
scroll to position [651, 0]
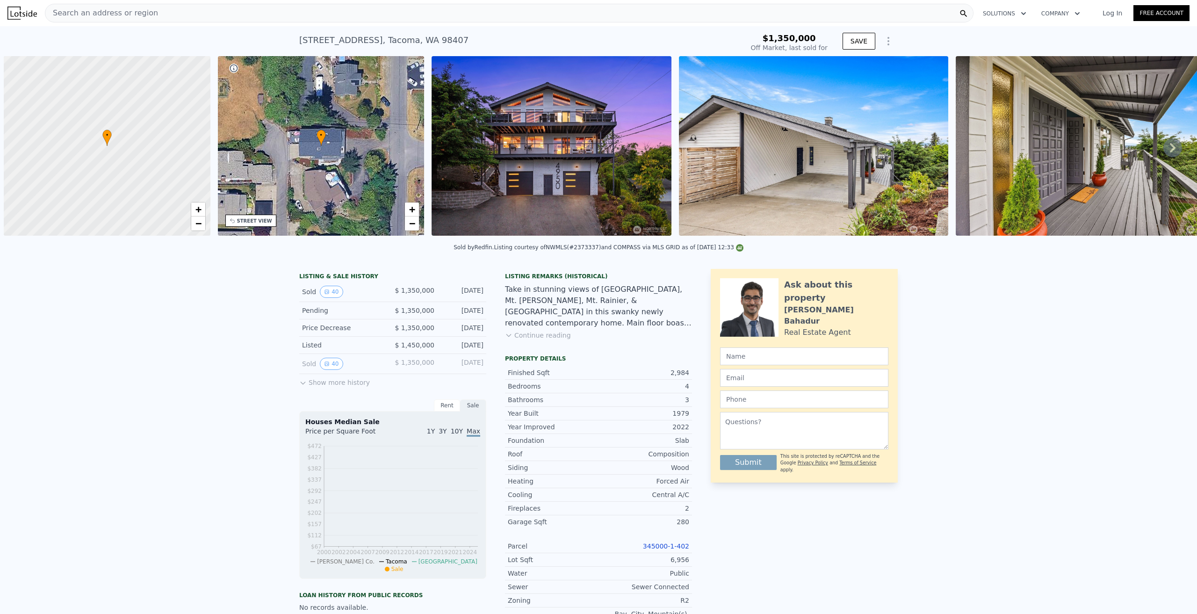
scroll to position [0, 4]
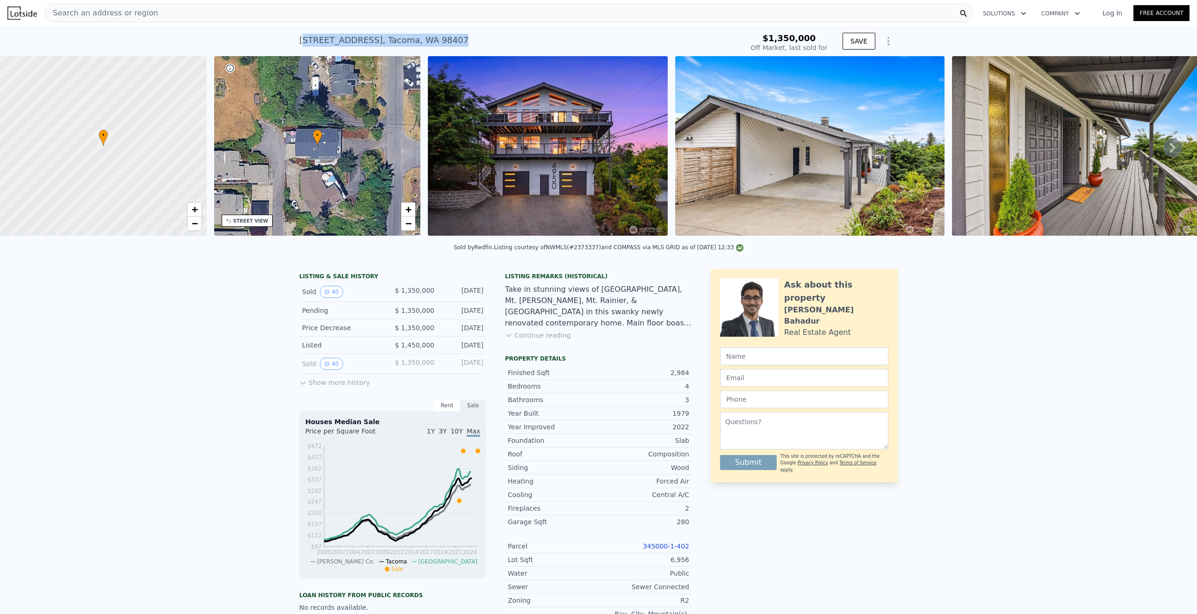
drag, startPoint x: 459, startPoint y: 37, endPoint x: 295, endPoint y: 43, distance: 163.7
click at [295, 43] on div "4950 N Lexington St , Tacoma , WA 98407 Sold Aug 2025 for $1.350m $1,350,000 Of…" at bounding box center [598, 41] width 1197 height 30
copy div "4950 N Lexington St , Tacoma , WA 98407"
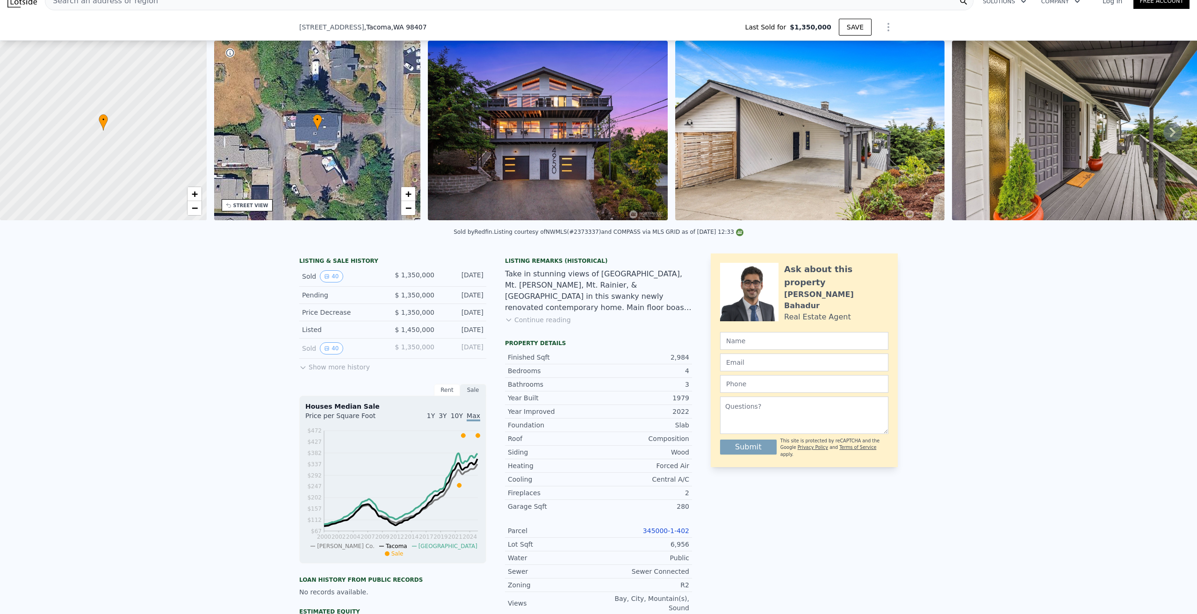
scroll to position [43, 0]
